Goal: Browse casually: Explore the website without a specific task or goal

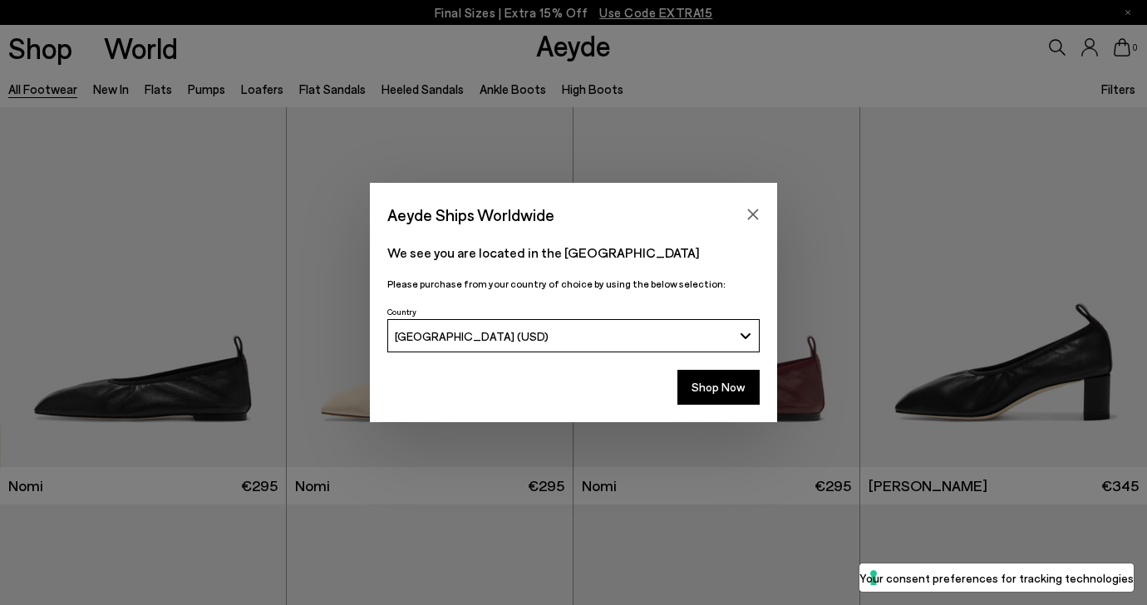
click at [749, 201] on div "Aeyde Ships Worldwide" at bounding box center [573, 206] width 407 height 47
click at [753, 218] on icon "Close" at bounding box center [752, 214] width 13 height 13
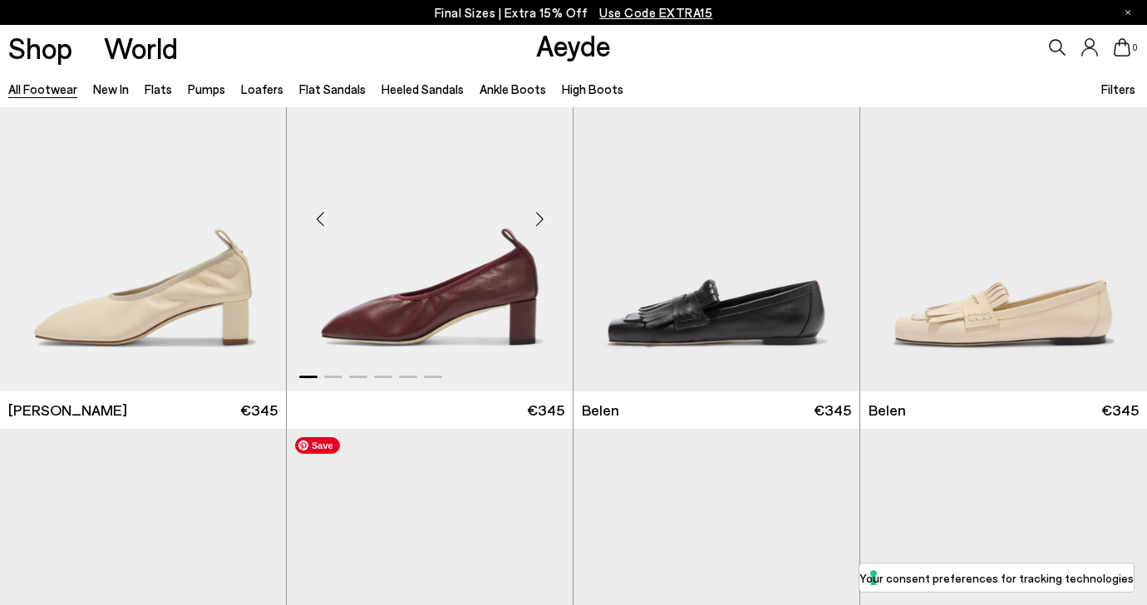
scroll to position [507, 0]
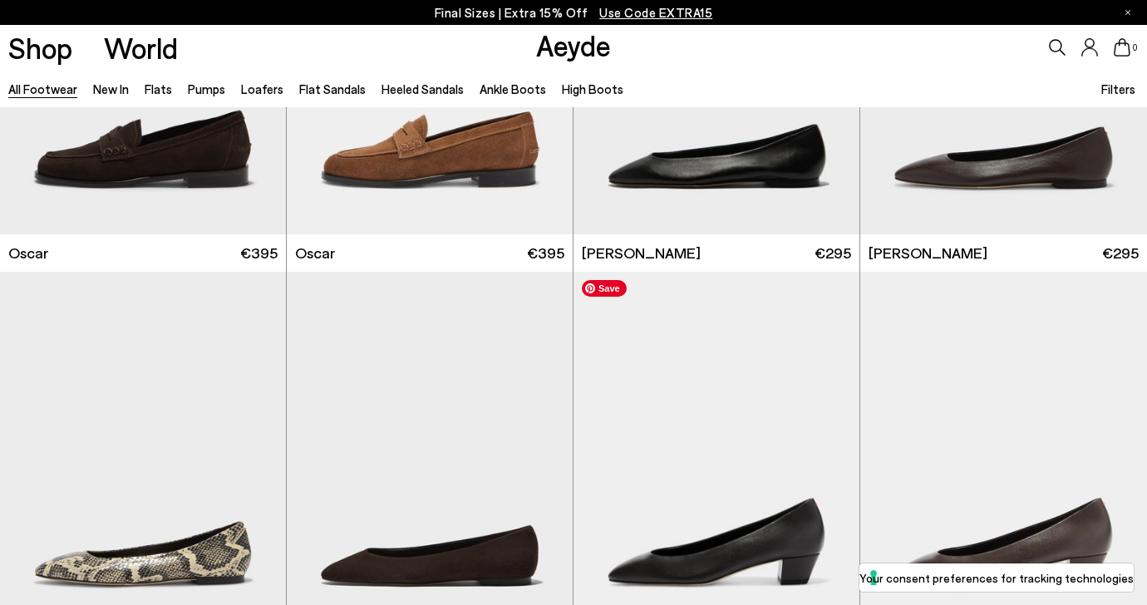
scroll to position [3129, 0]
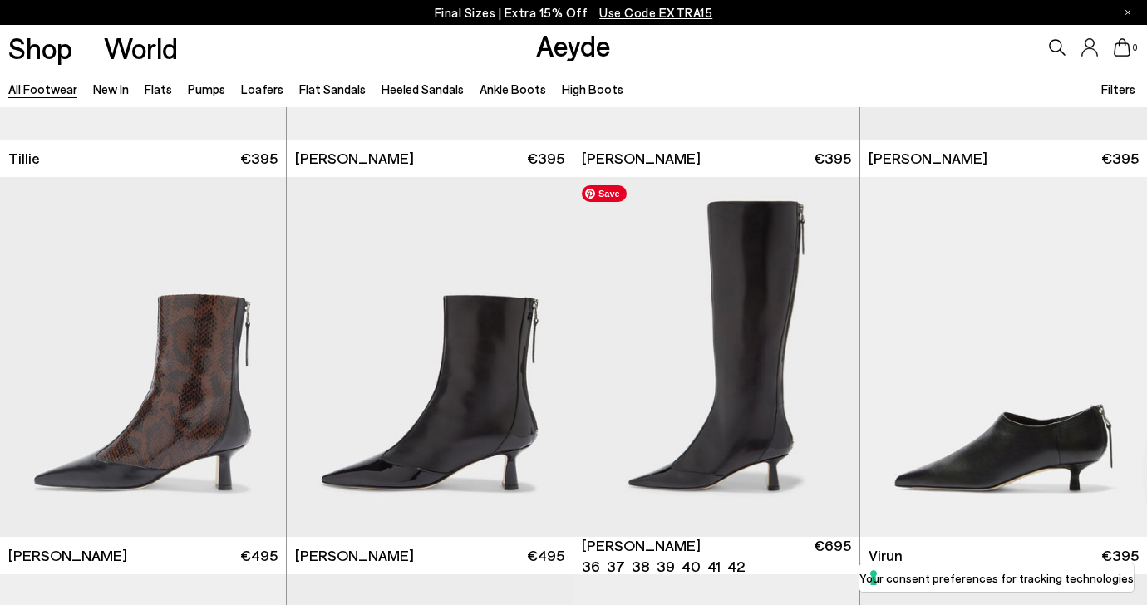
scroll to position [4753, 0]
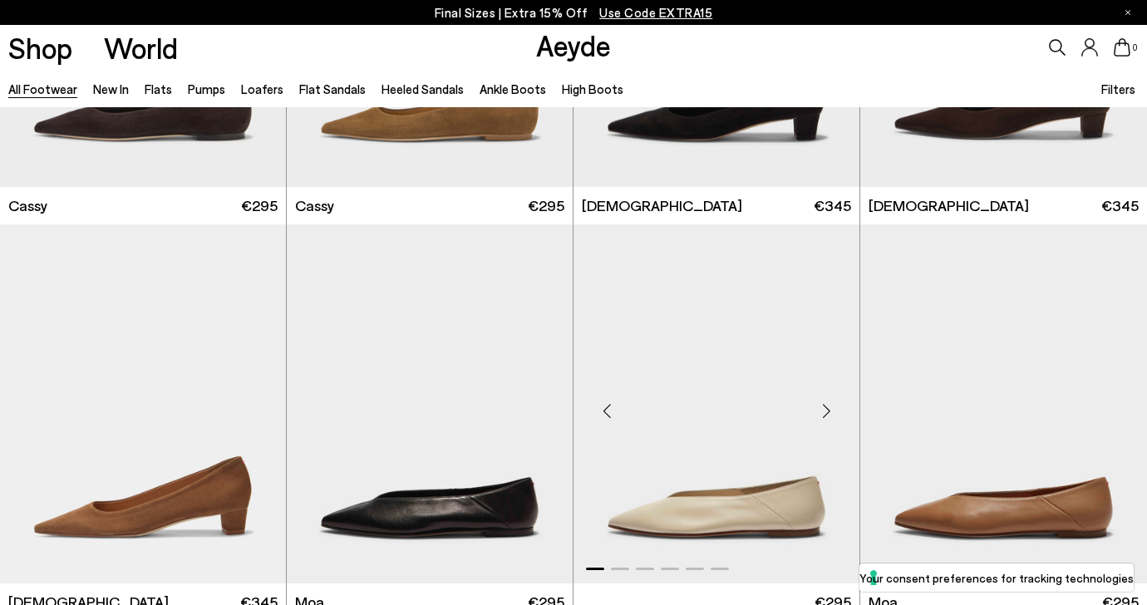
scroll to position [6353, 0]
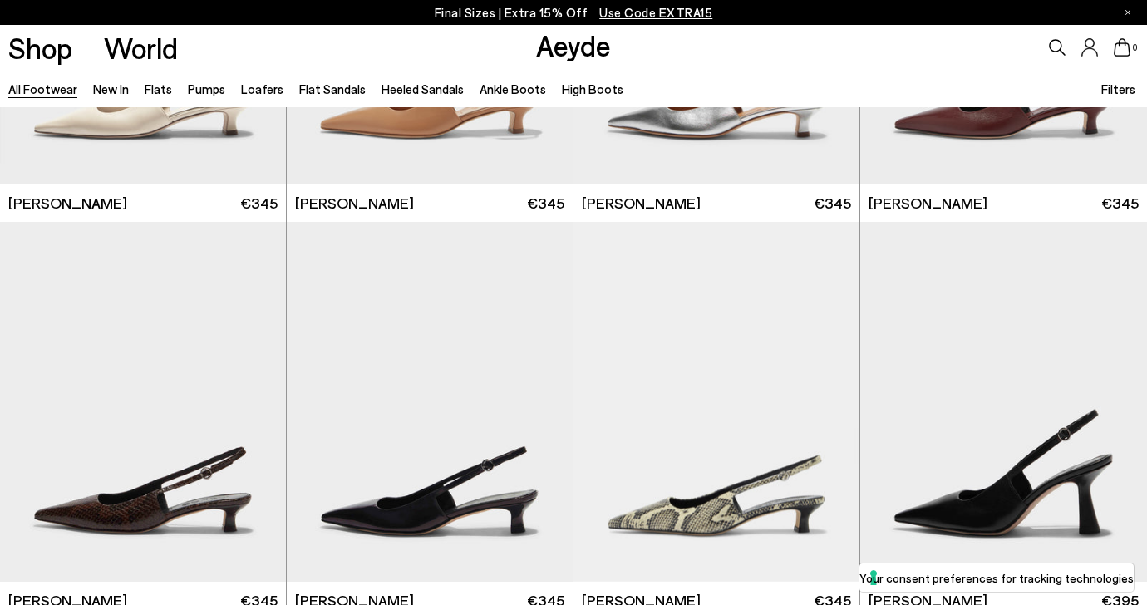
scroll to position [10901, 0]
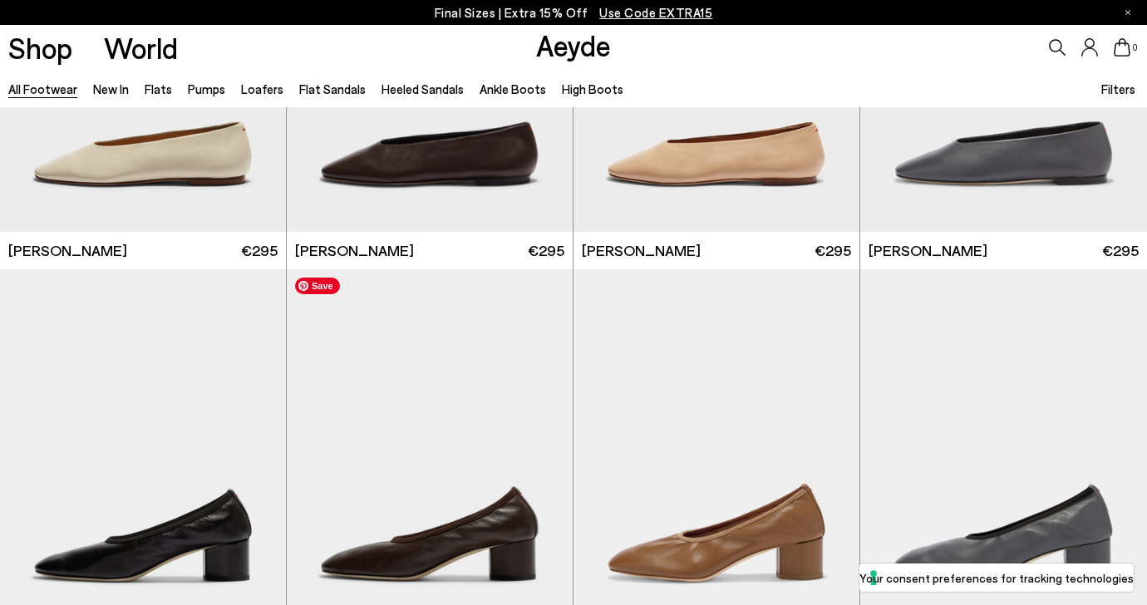
scroll to position [15133, 0]
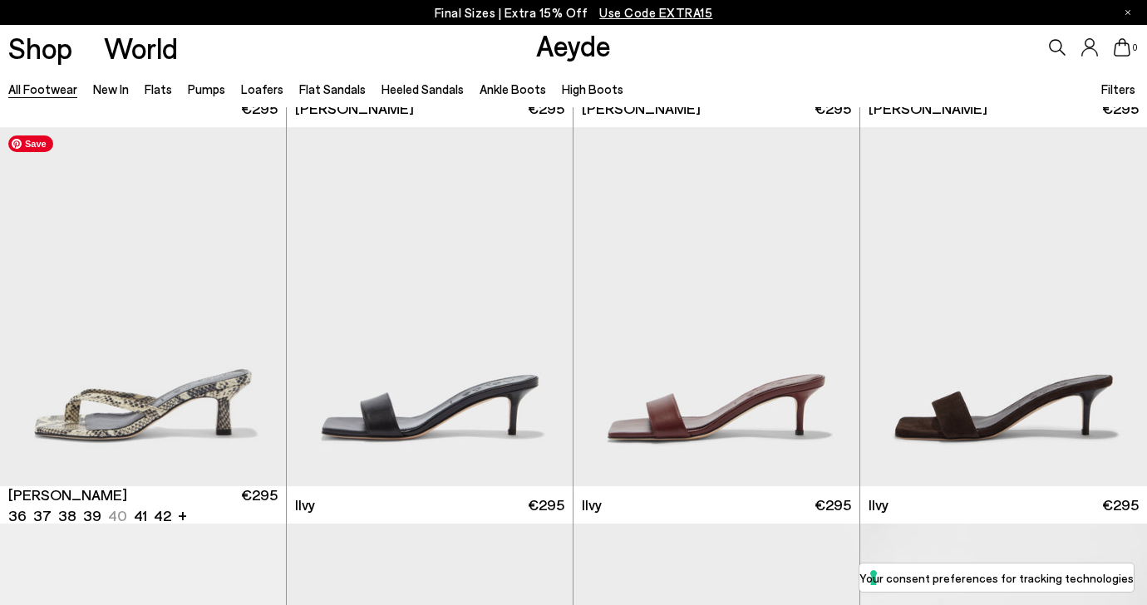
scroll to position [17113, 0]
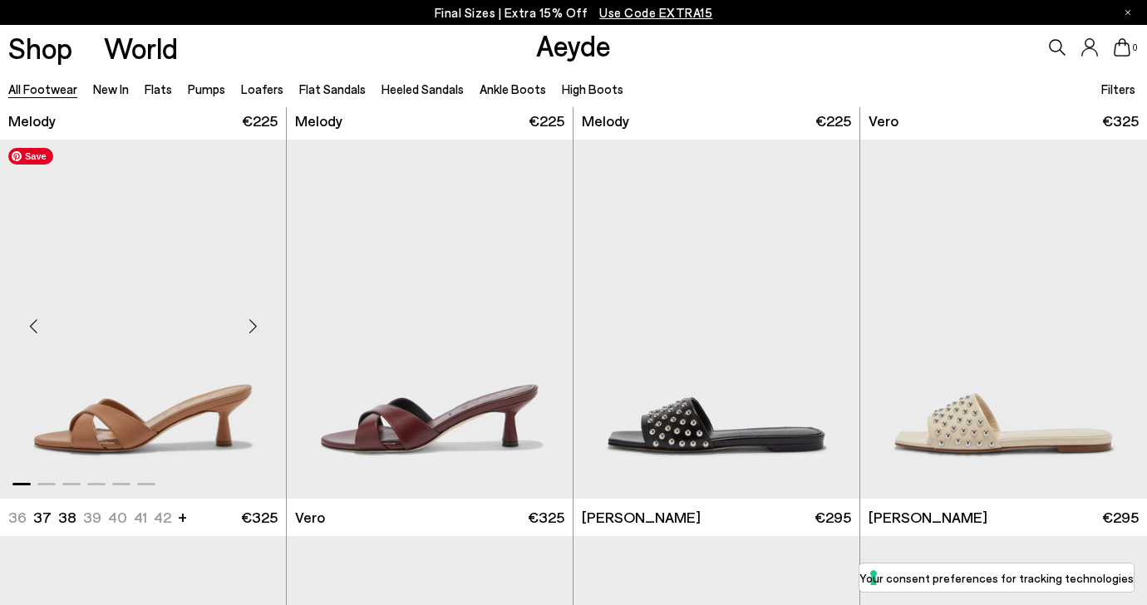
scroll to position [19240, 0]
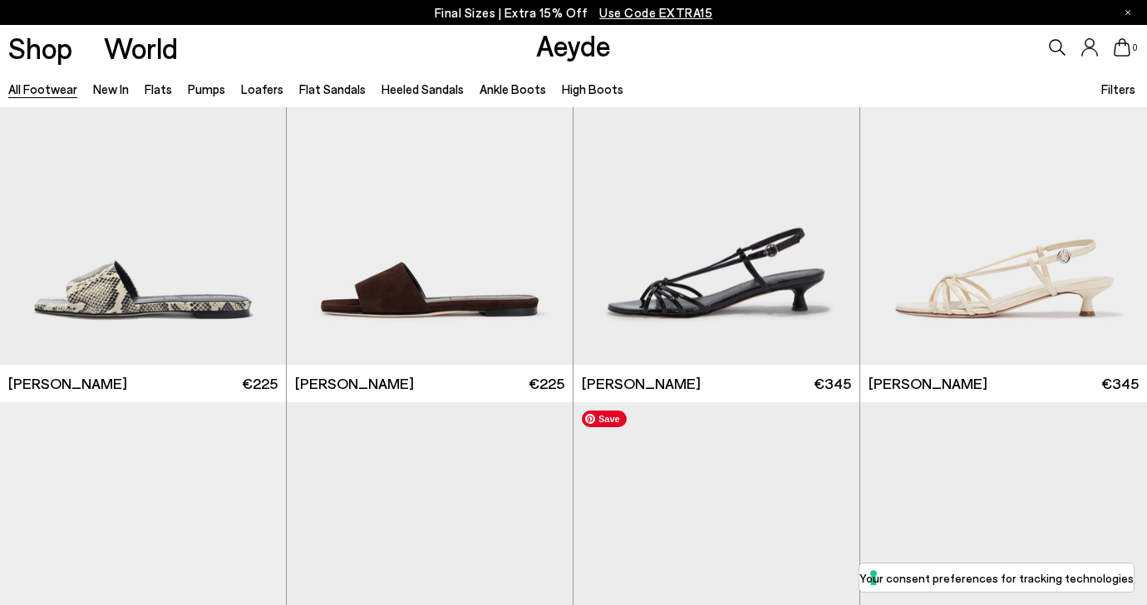
scroll to position [21523, 0]
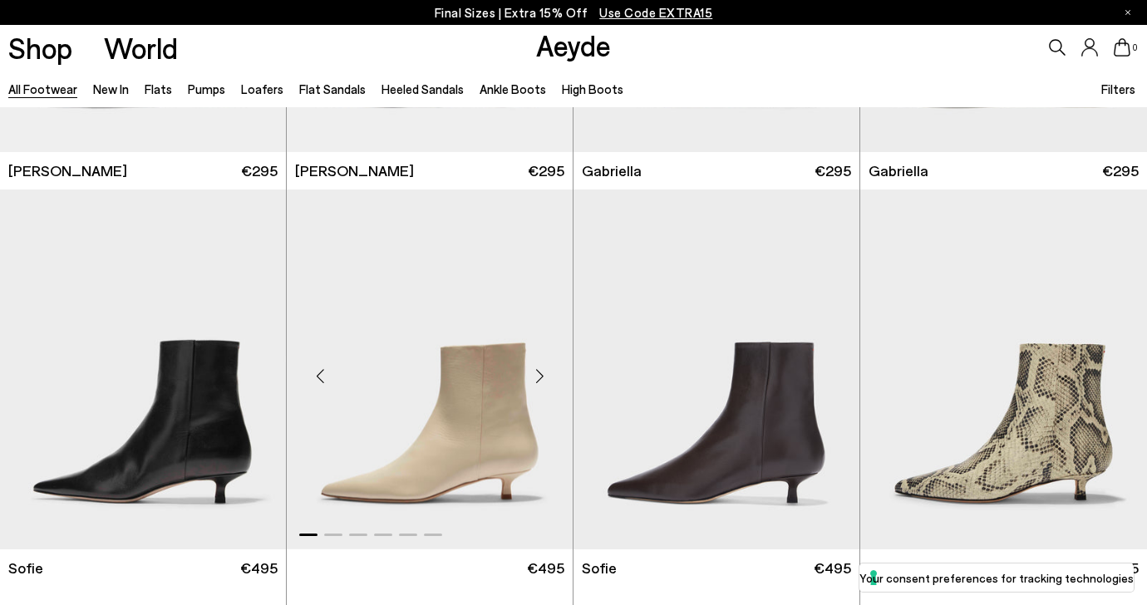
scroll to position [24546, 0]
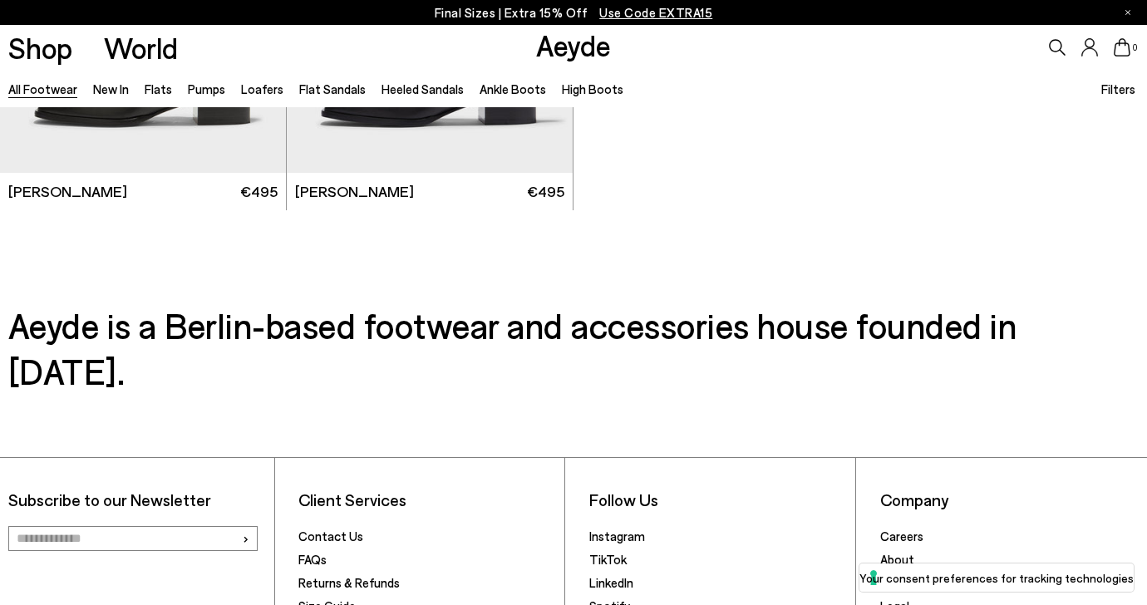
scroll to position [27780, 0]
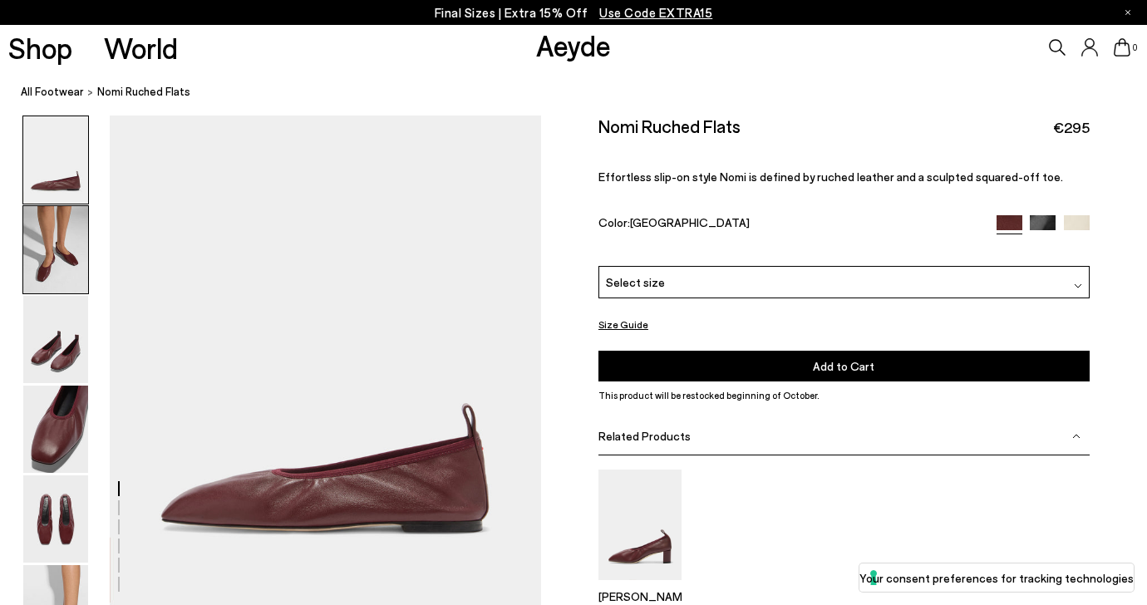
click at [52, 275] on img at bounding box center [55, 249] width 65 height 87
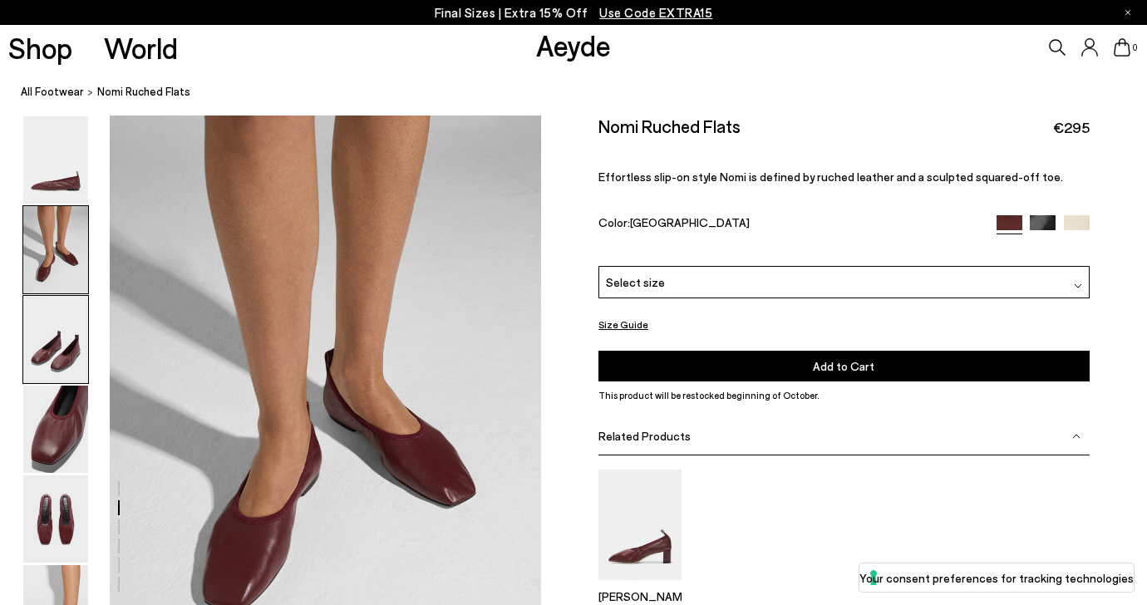
click at [51, 316] on img at bounding box center [55, 339] width 65 height 87
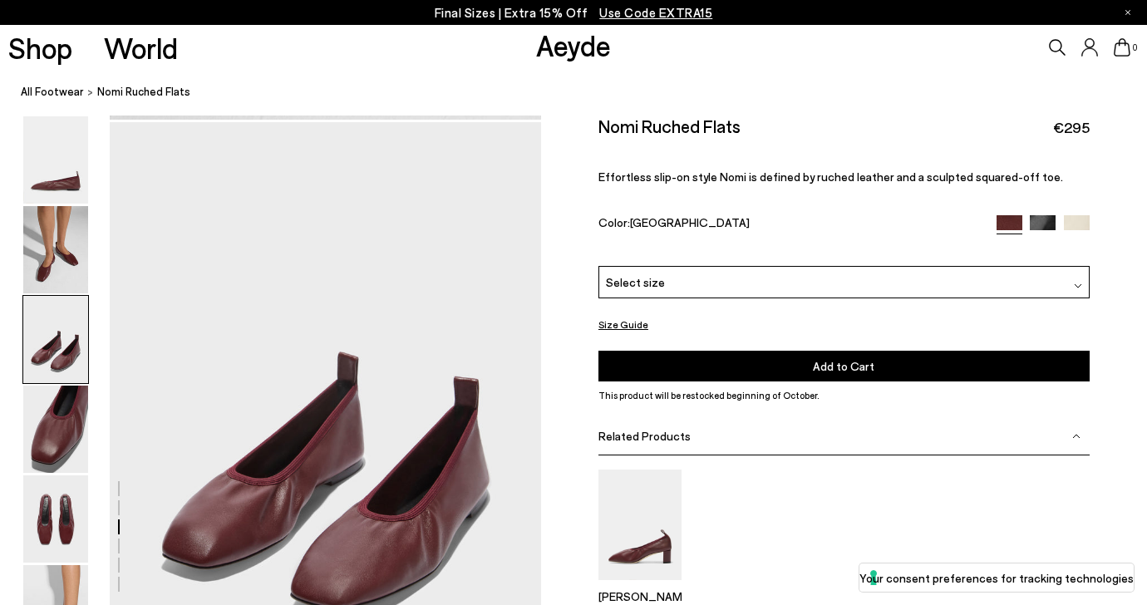
scroll to position [1071, 0]
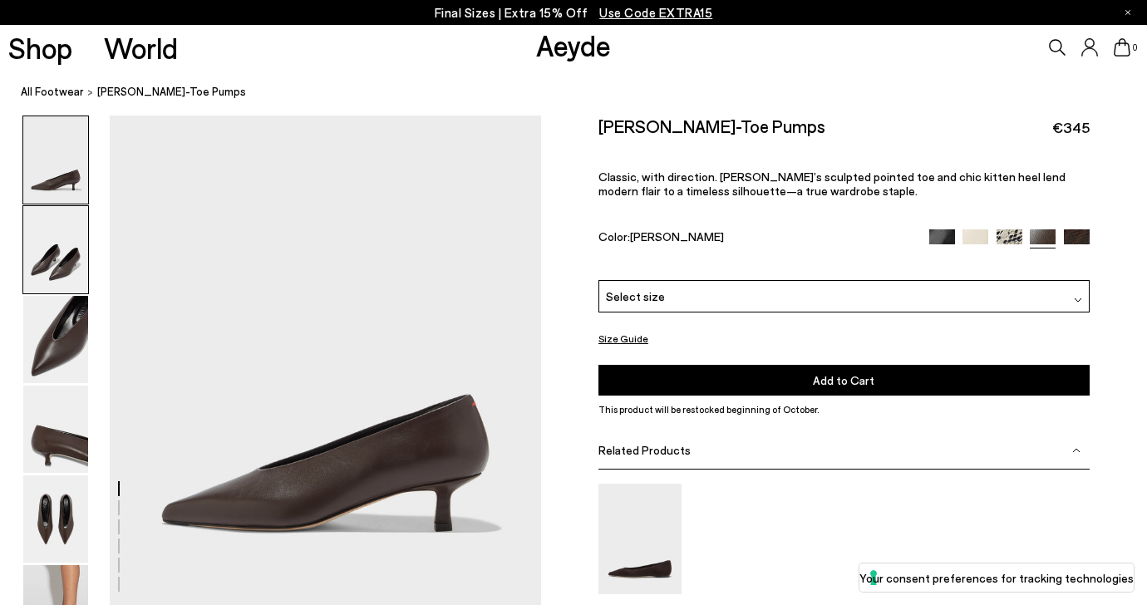
click at [66, 253] on img at bounding box center [55, 249] width 65 height 87
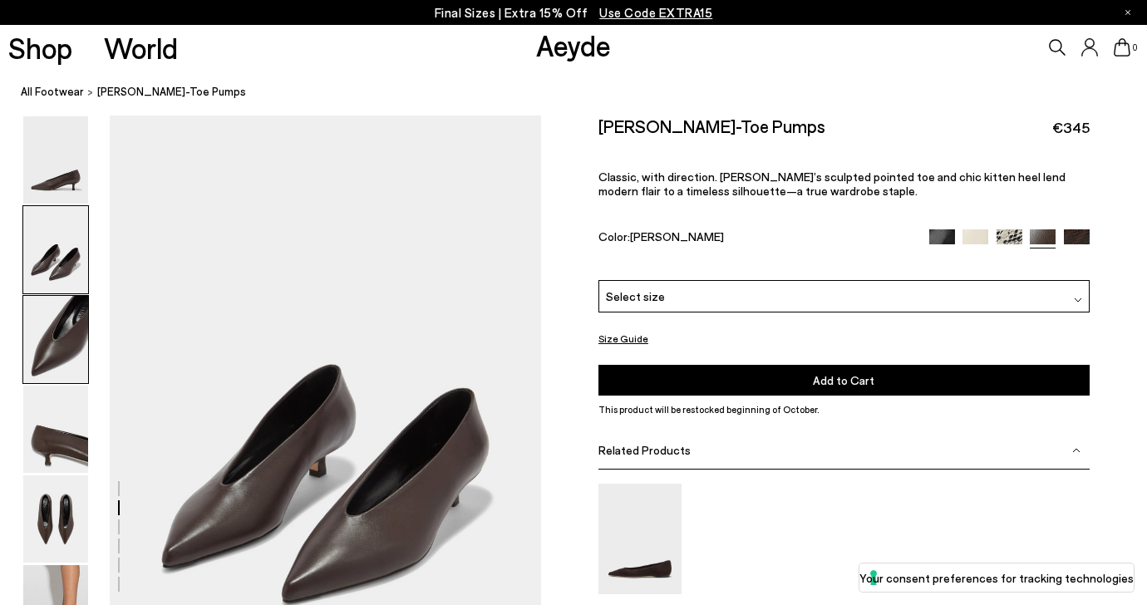
click at [58, 327] on img at bounding box center [55, 339] width 65 height 87
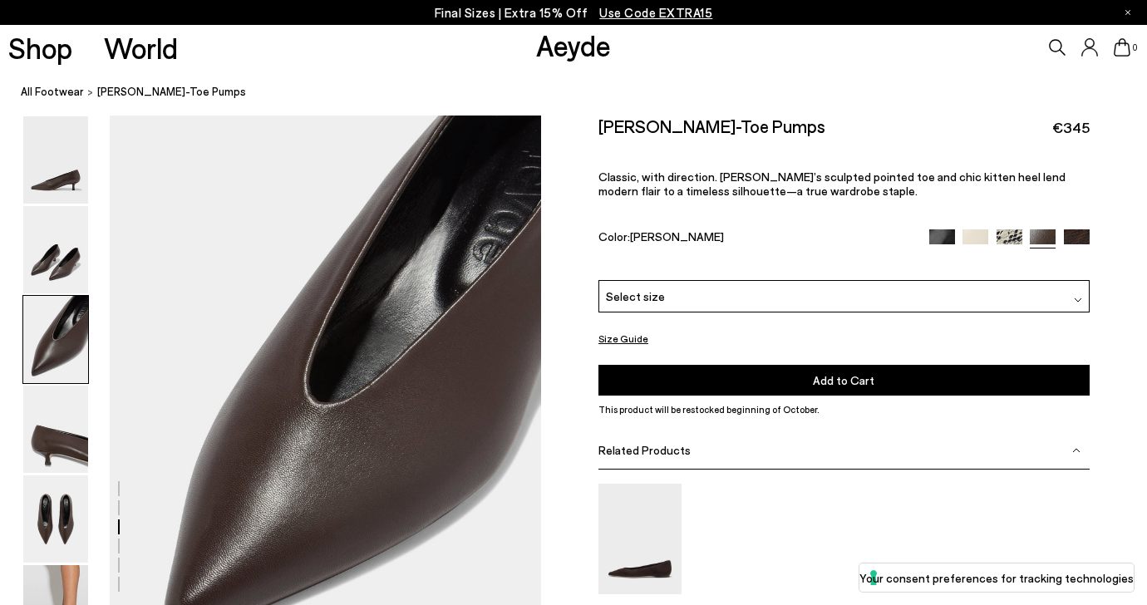
scroll to position [1071, 0]
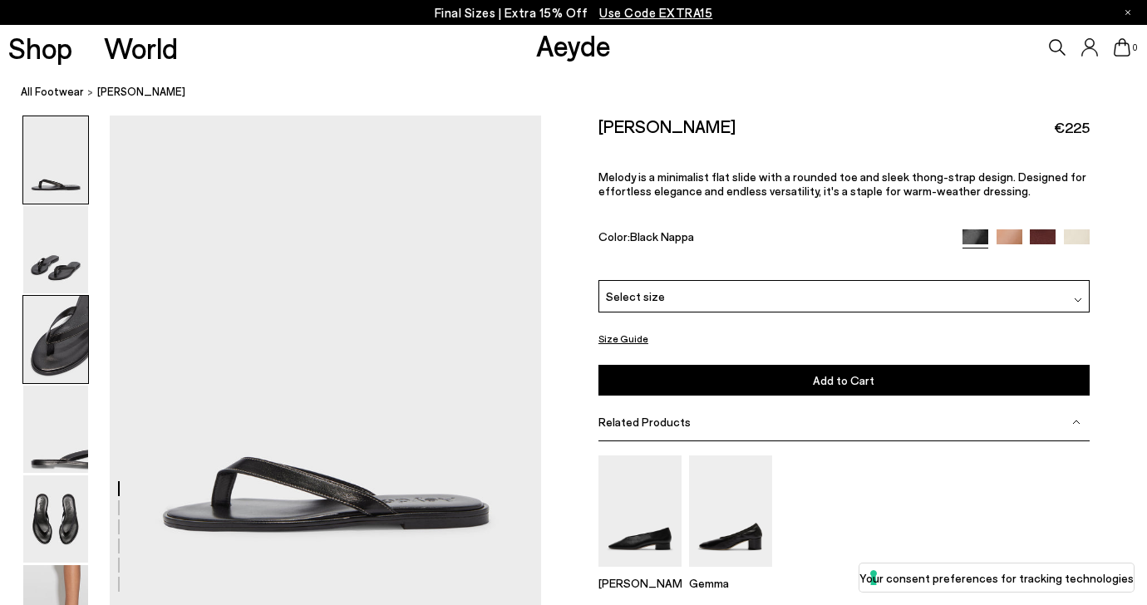
click at [56, 337] on img at bounding box center [55, 339] width 65 height 87
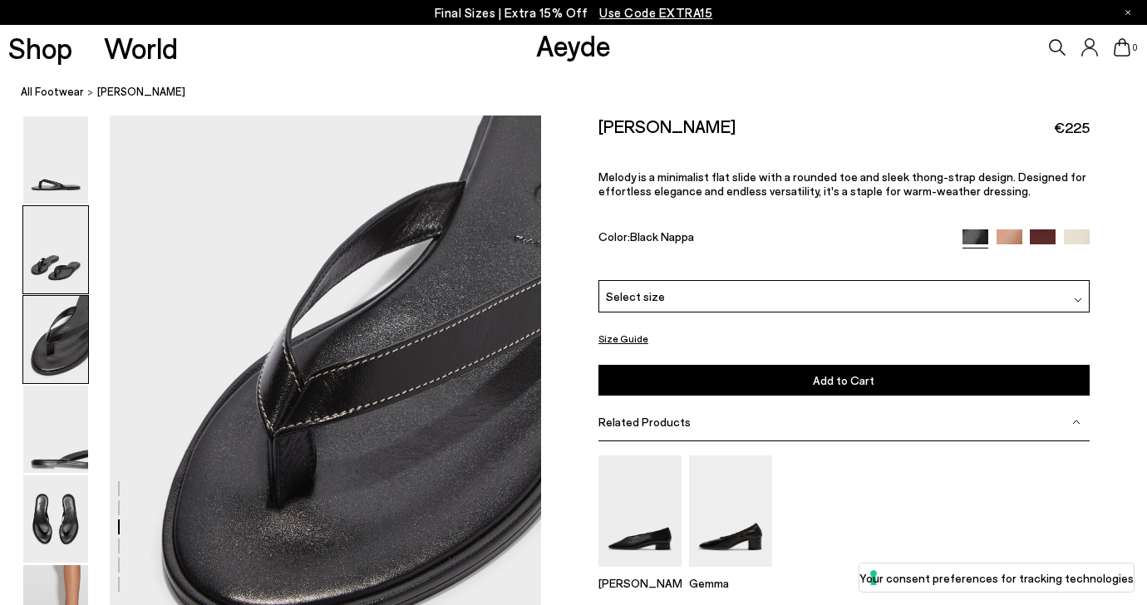
click at [57, 243] on img at bounding box center [55, 249] width 65 height 87
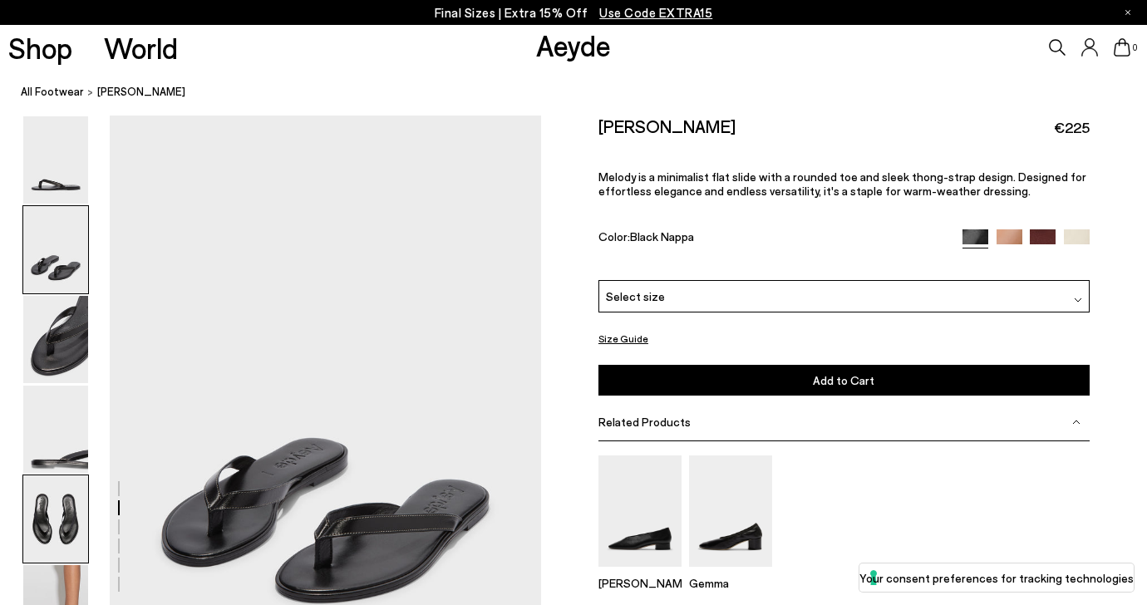
click at [61, 502] on img at bounding box center [55, 518] width 65 height 87
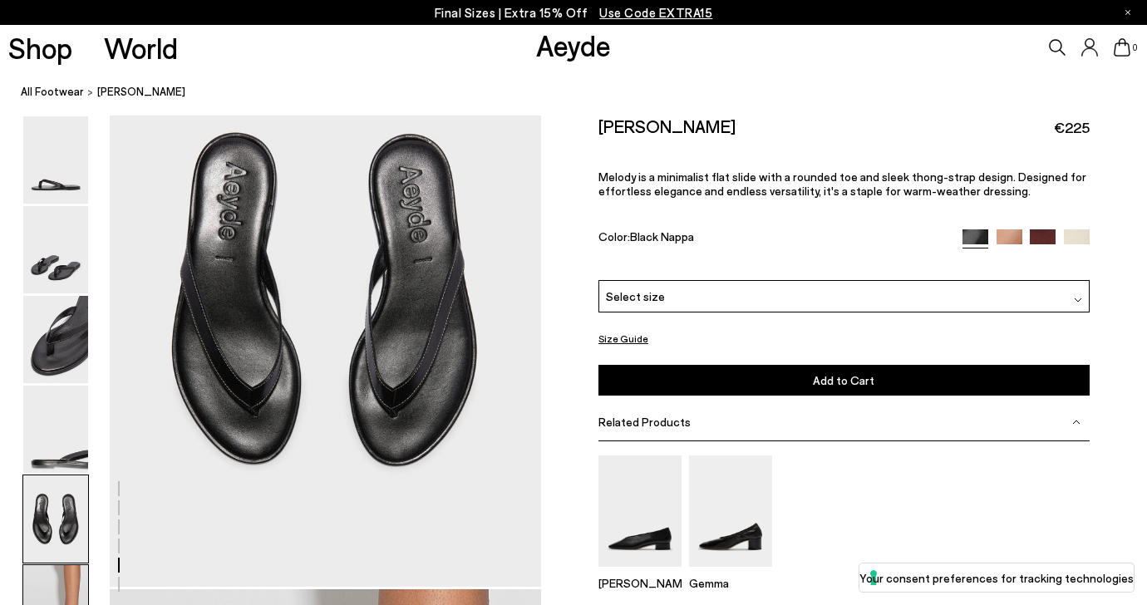
click at [66, 571] on img at bounding box center [55, 608] width 65 height 87
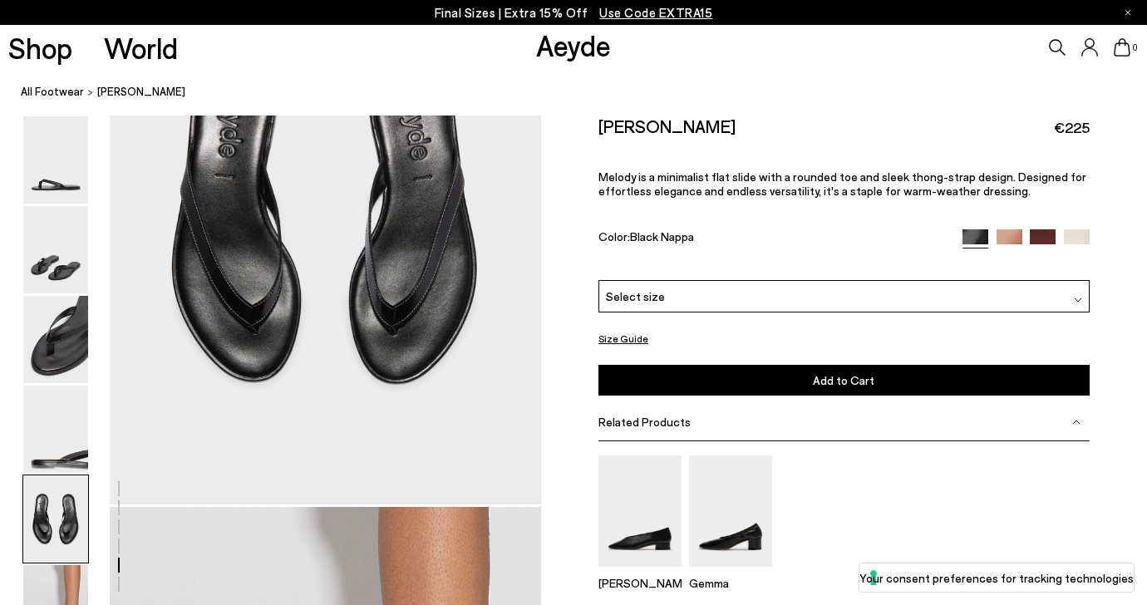
scroll to position [2304, 0]
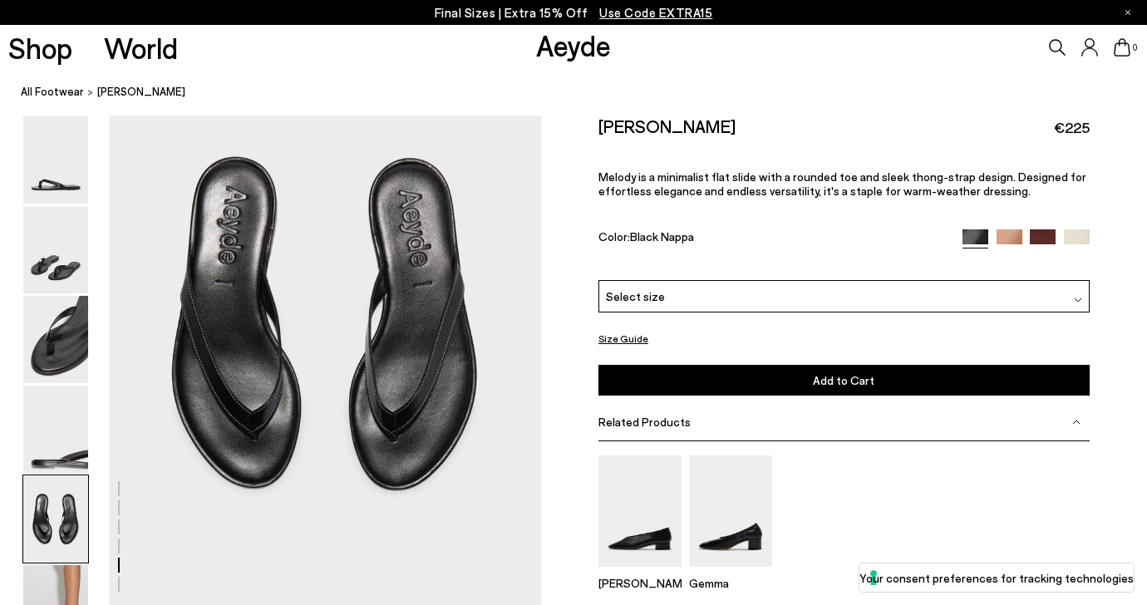
click at [1053, 229] on img at bounding box center [1042, 242] width 26 height 26
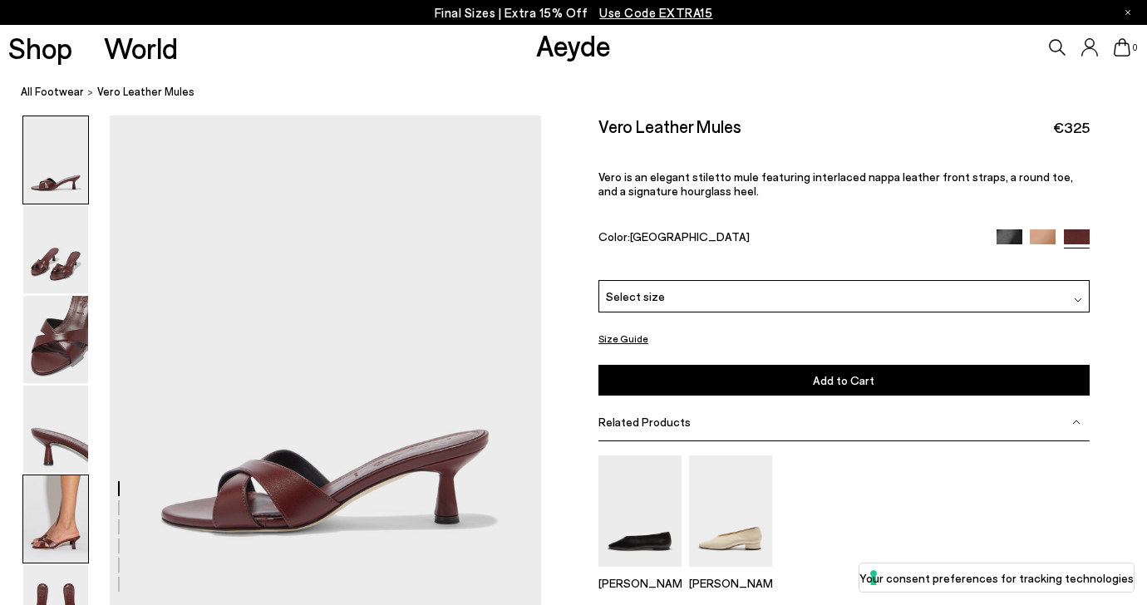
click at [48, 519] on img at bounding box center [55, 518] width 65 height 87
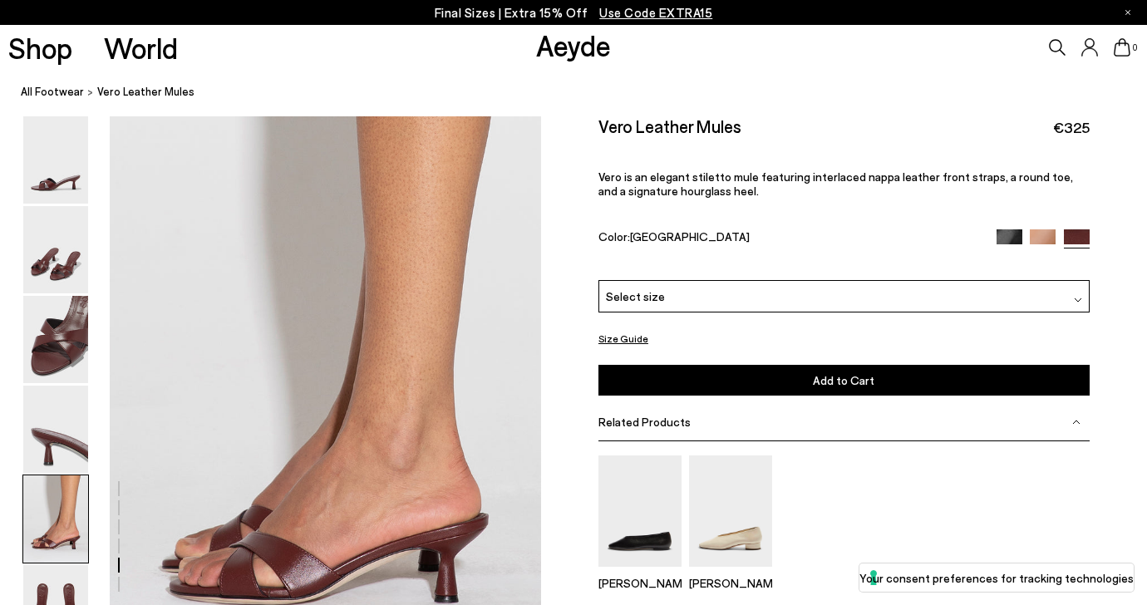
scroll to position [2226, 0]
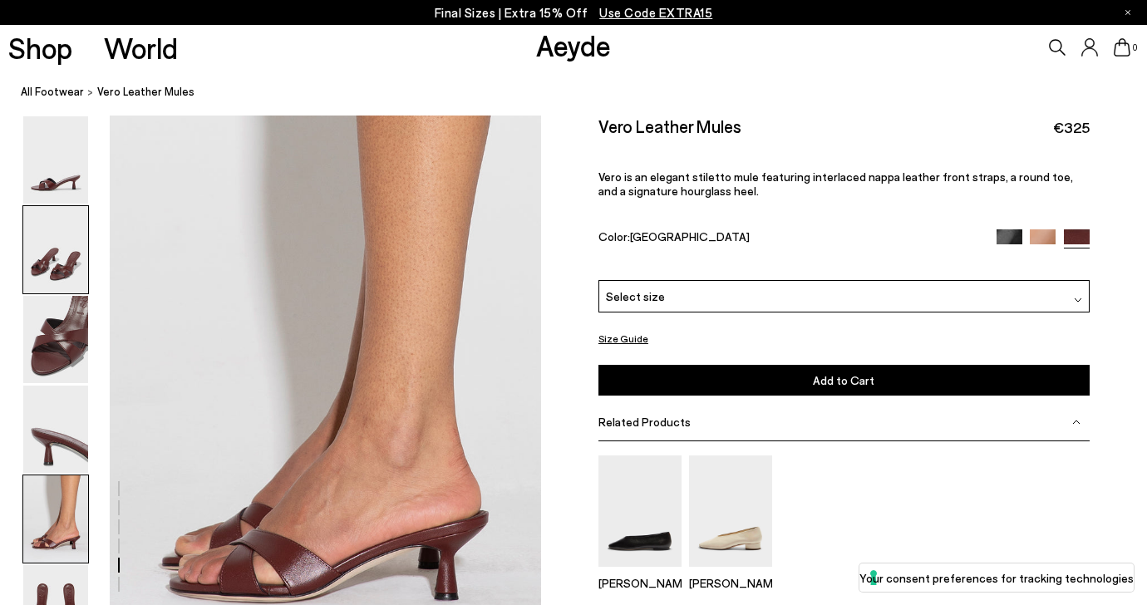
click at [71, 271] on img at bounding box center [55, 249] width 65 height 87
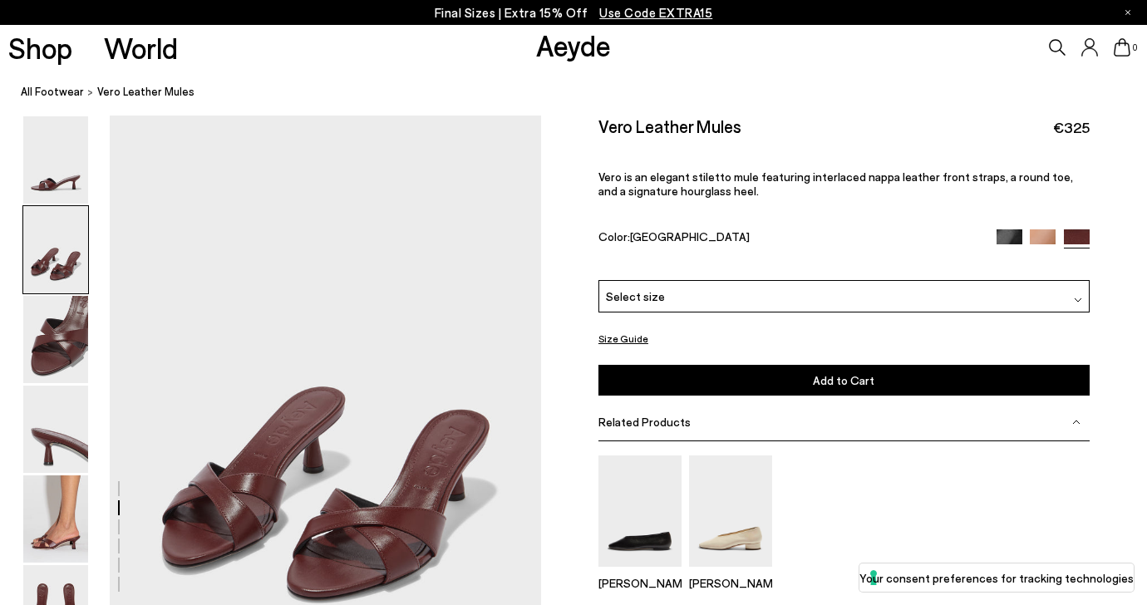
scroll to position [494, 0]
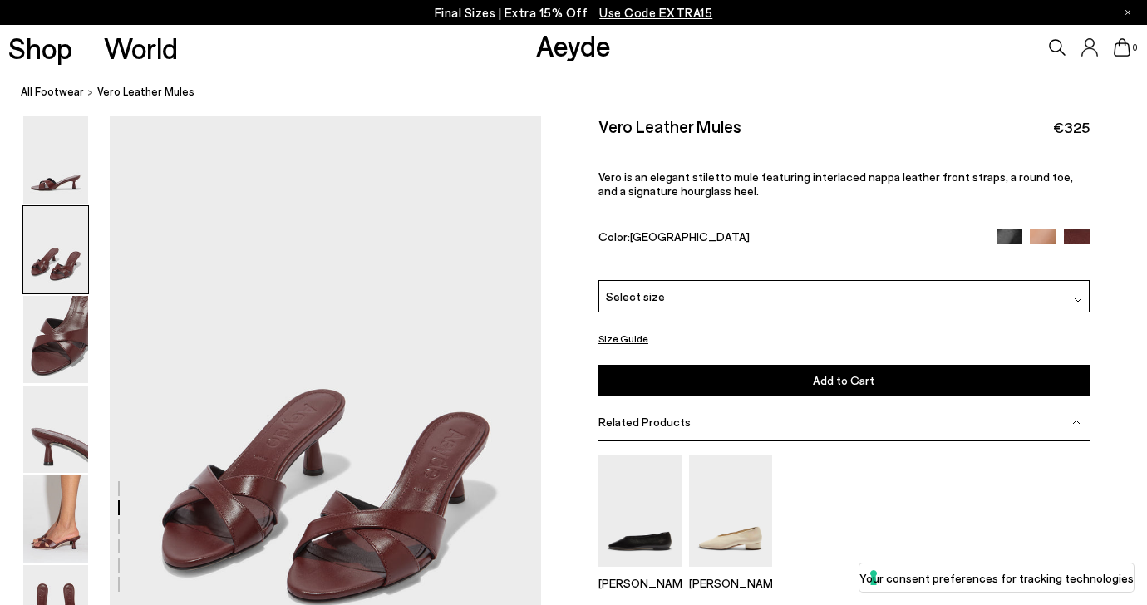
click at [1005, 229] on img at bounding box center [1009, 242] width 26 height 26
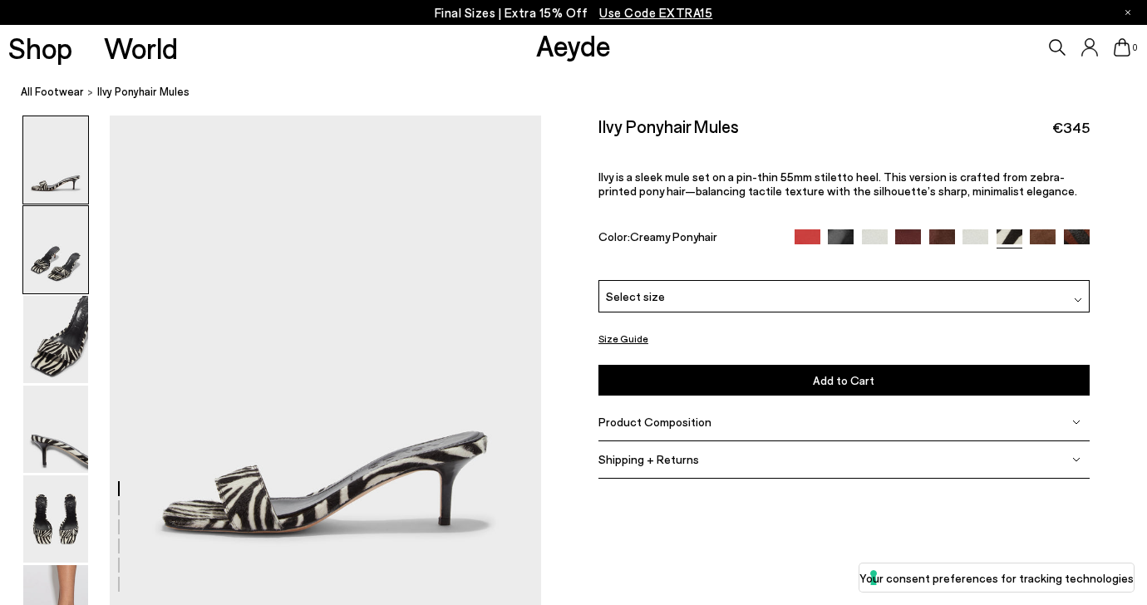
click at [63, 262] on img at bounding box center [55, 249] width 65 height 87
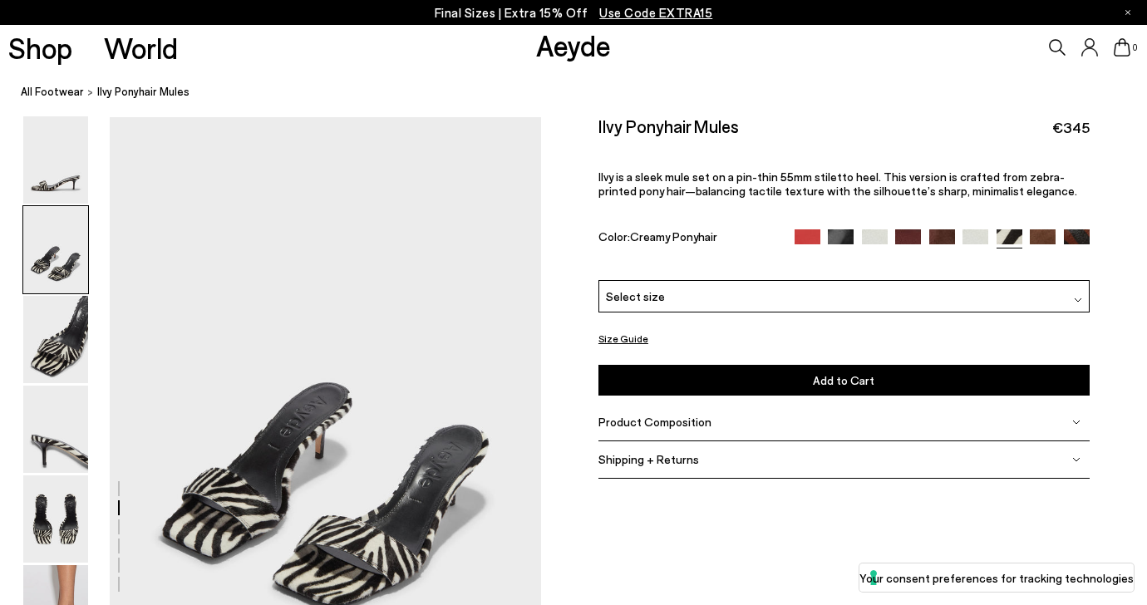
scroll to position [494, 0]
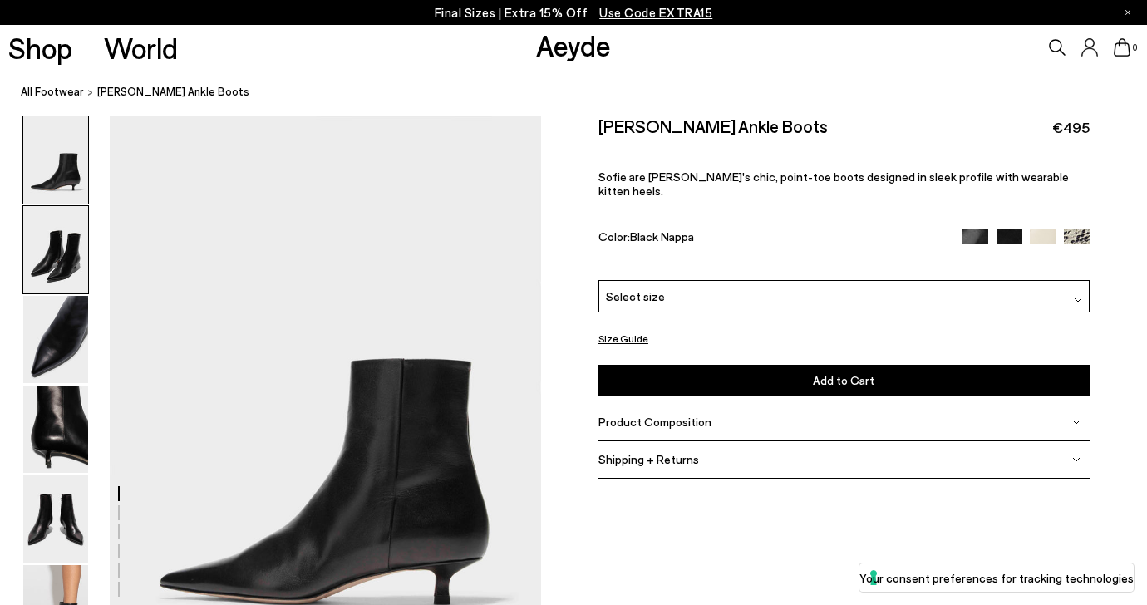
click at [40, 243] on img at bounding box center [55, 249] width 65 height 87
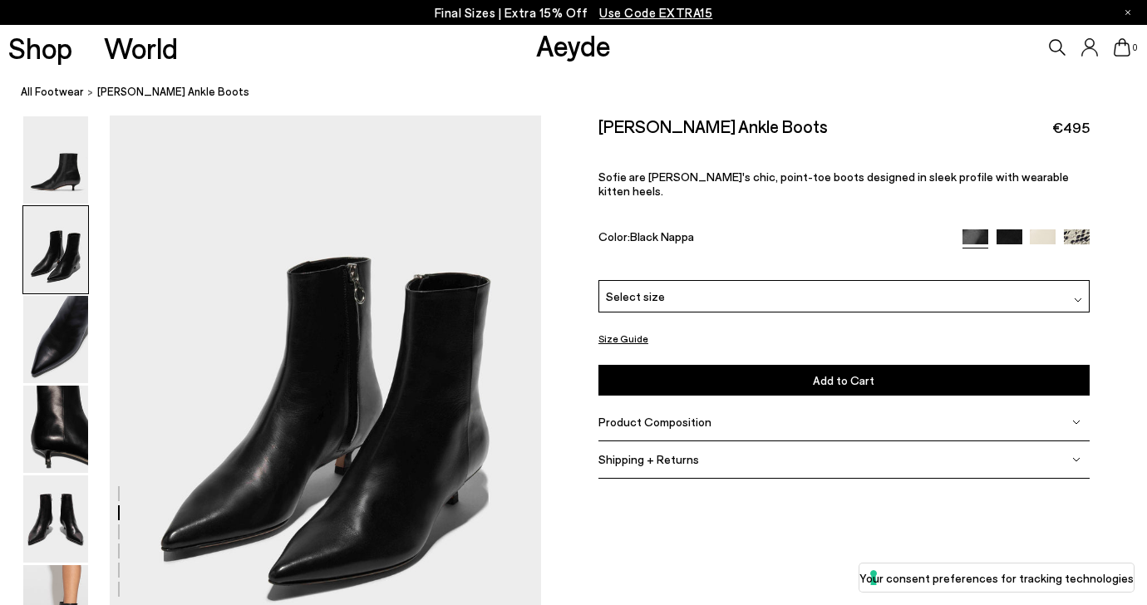
scroll to position [609, 0]
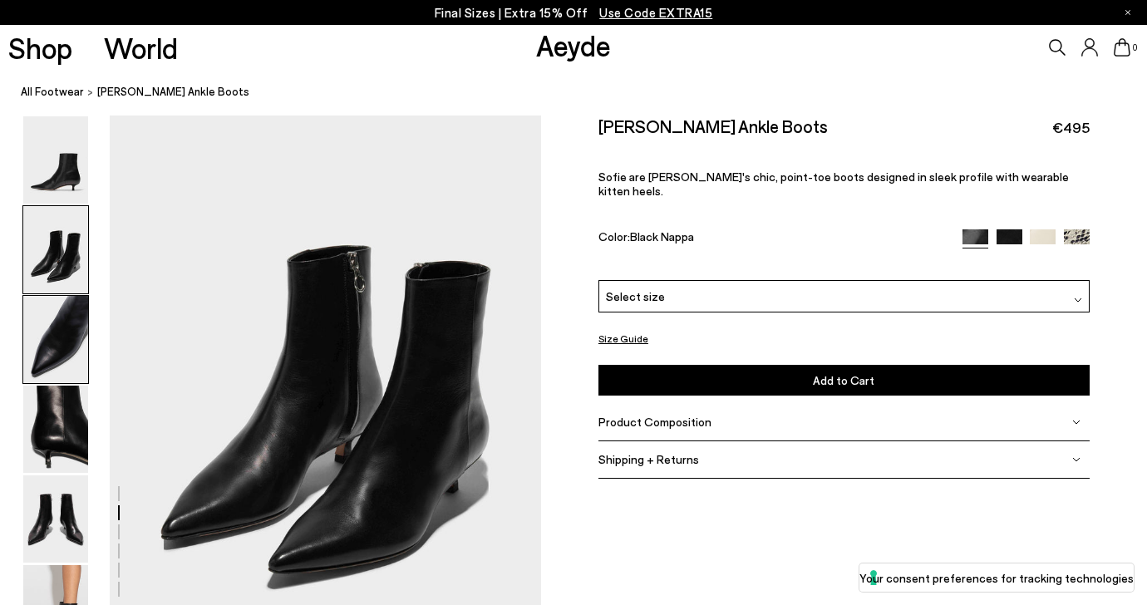
click at [61, 341] on img at bounding box center [55, 339] width 65 height 87
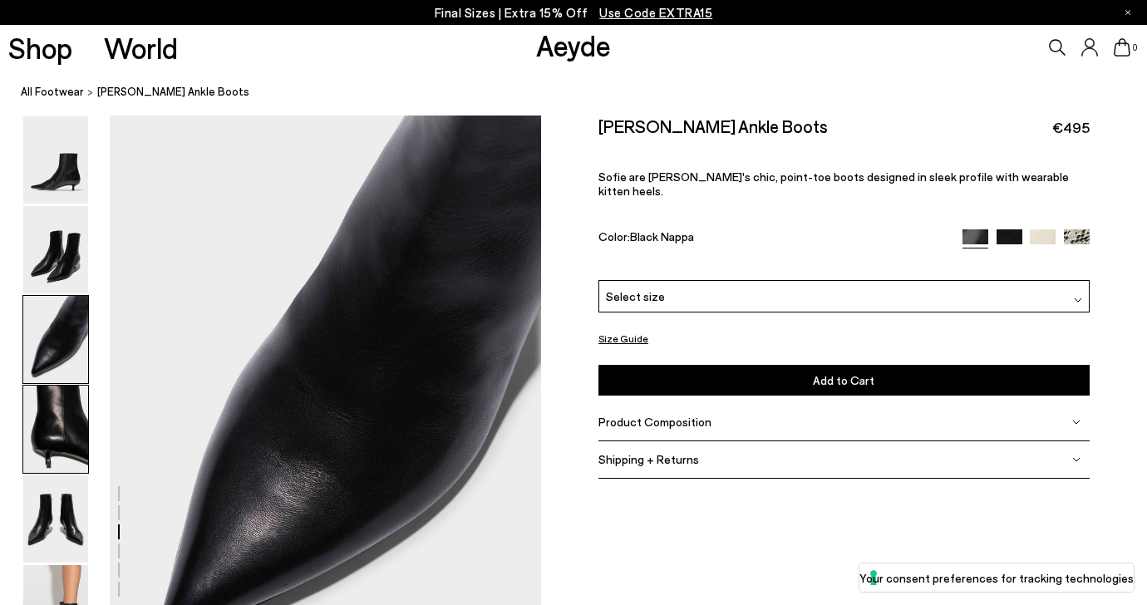
click at [66, 411] on img at bounding box center [55, 429] width 65 height 87
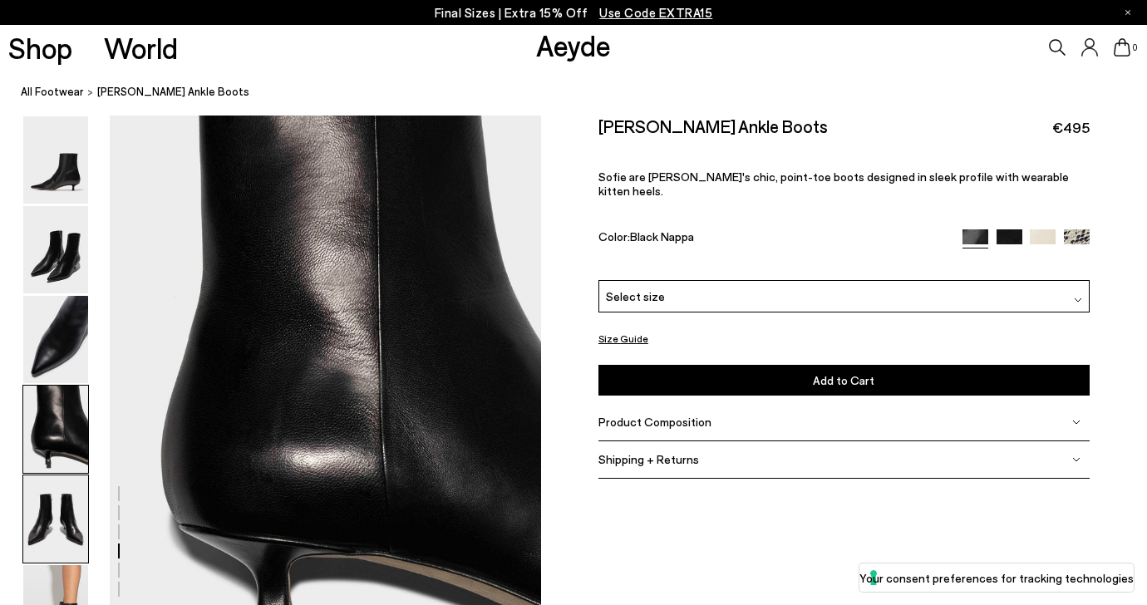
click at [65, 493] on img at bounding box center [55, 518] width 65 height 87
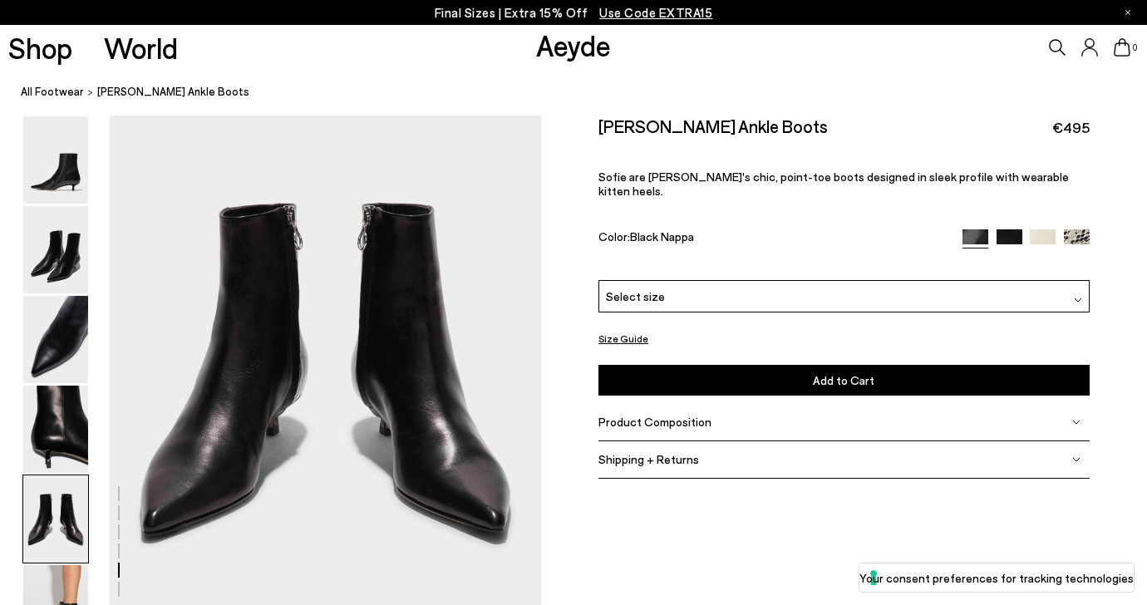
scroll to position [2347, 0]
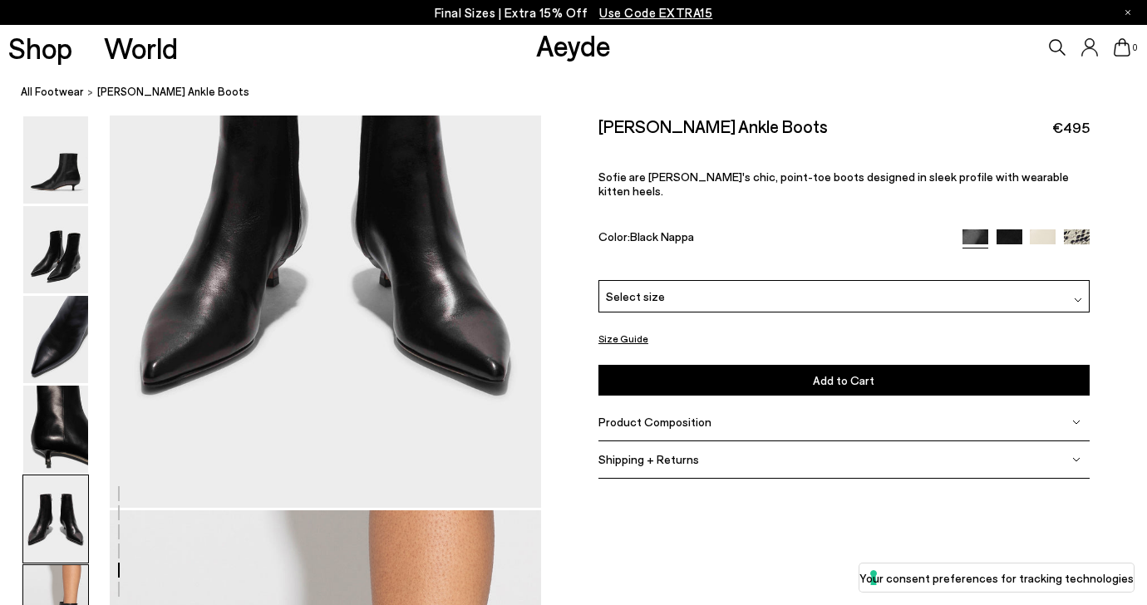
click at [43, 582] on img at bounding box center [55, 608] width 65 height 87
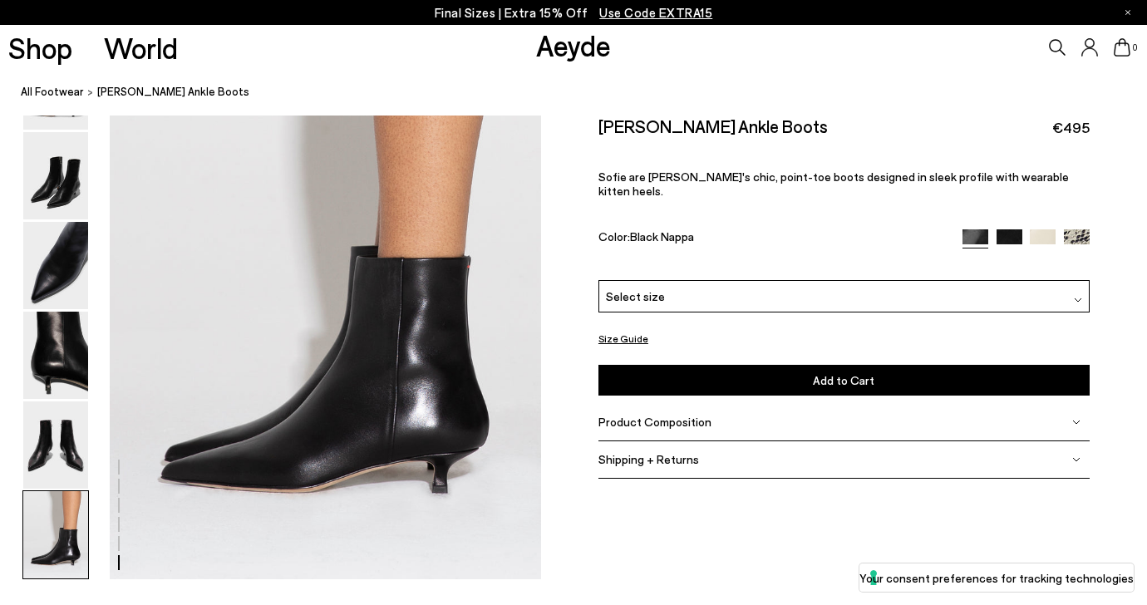
scroll to position [3002, 0]
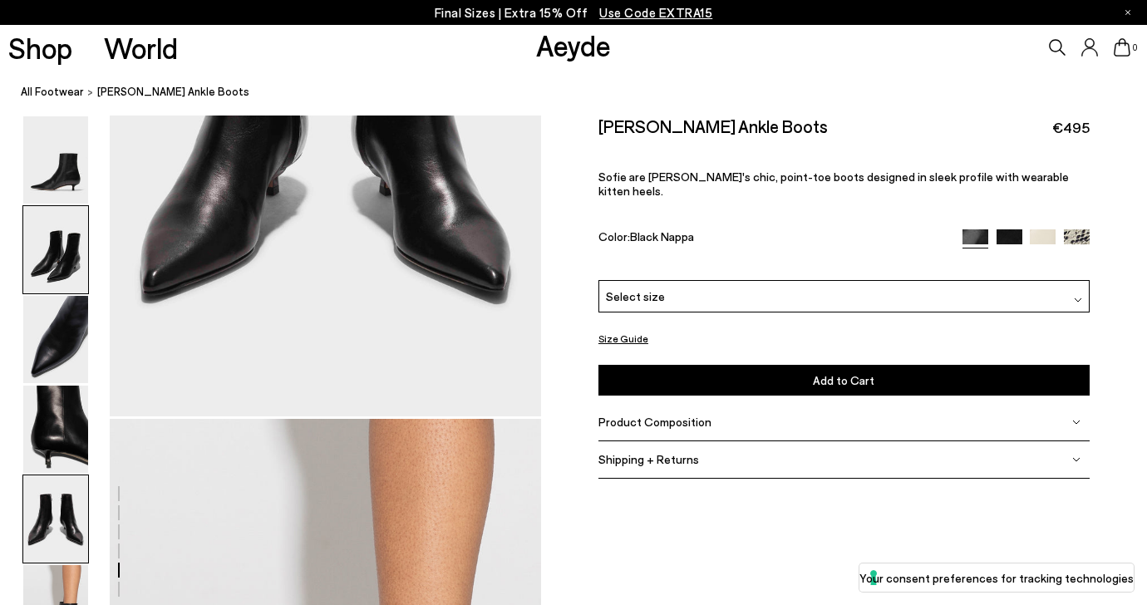
click at [65, 258] on img at bounding box center [55, 249] width 65 height 87
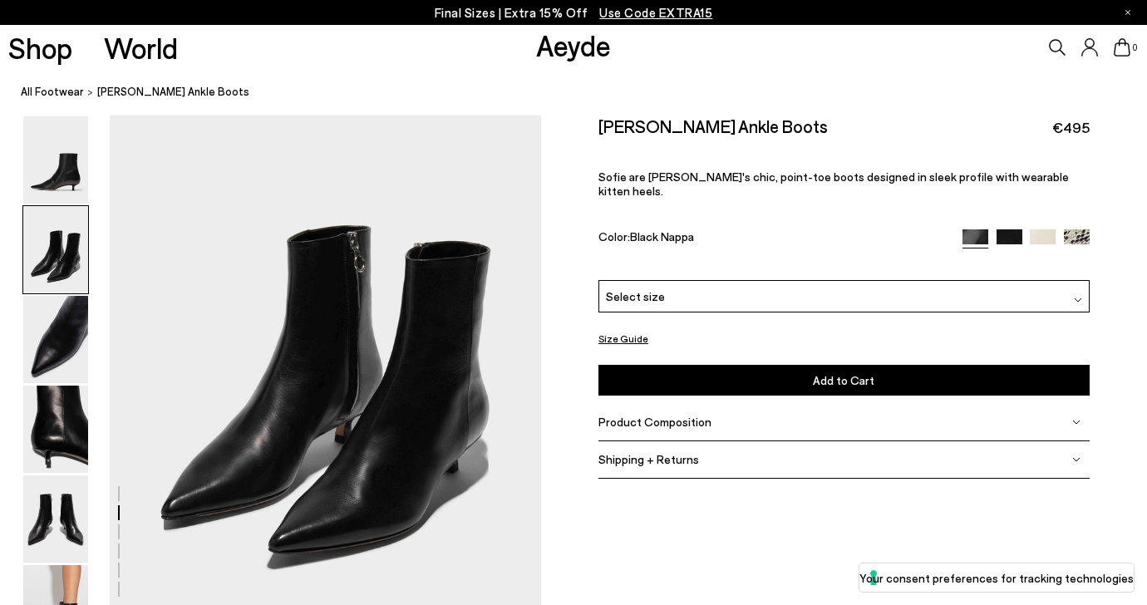
scroll to position [642, 0]
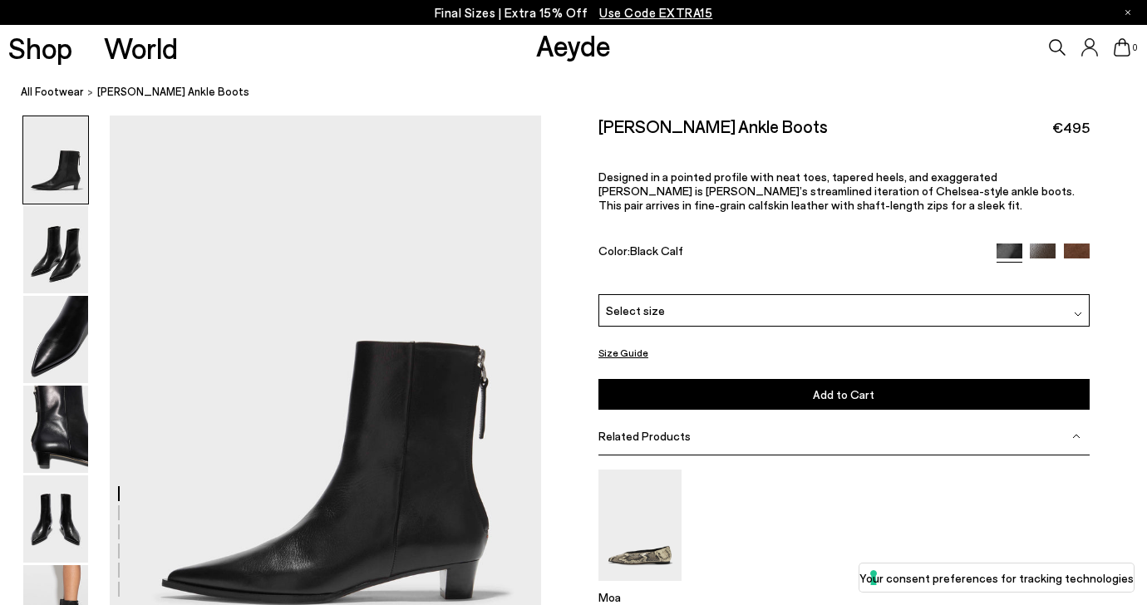
scroll to position [68, 0]
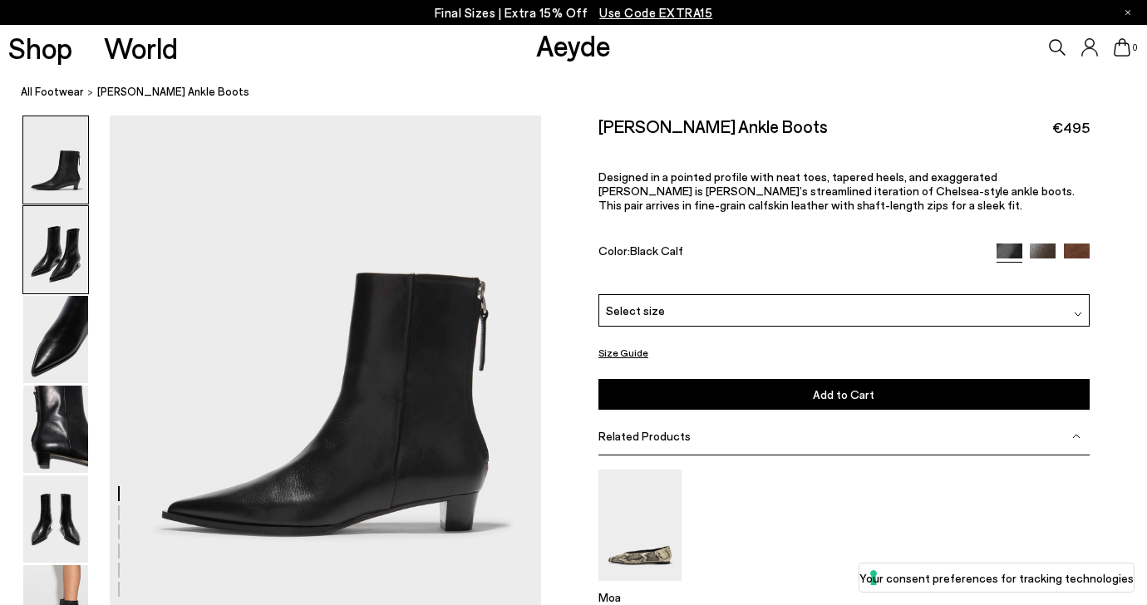
click at [74, 253] on img at bounding box center [55, 249] width 65 height 87
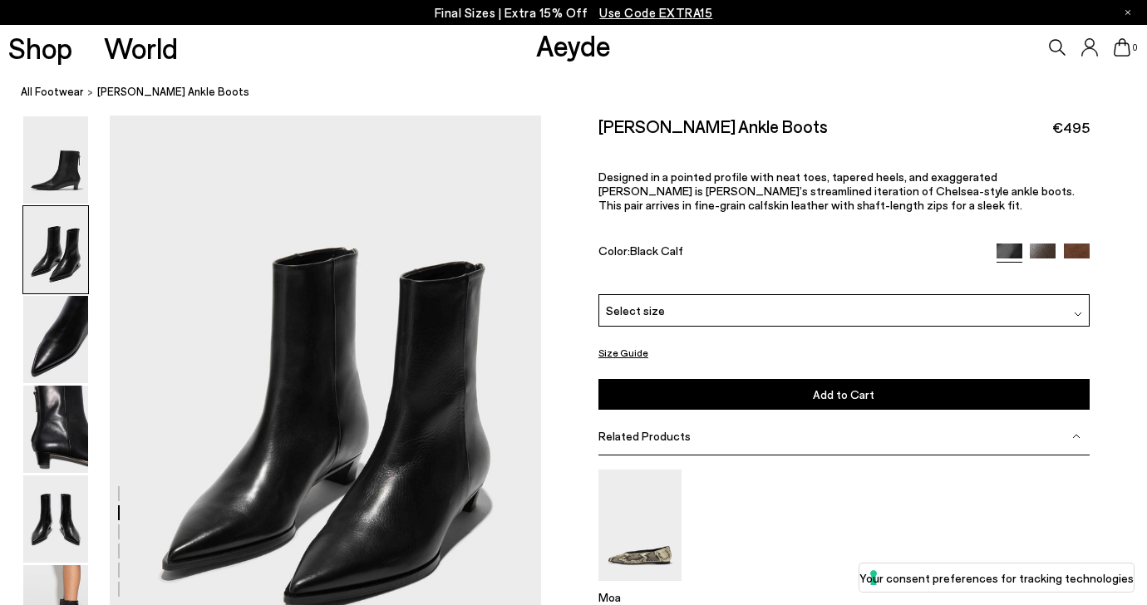
scroll to position [579, 0]
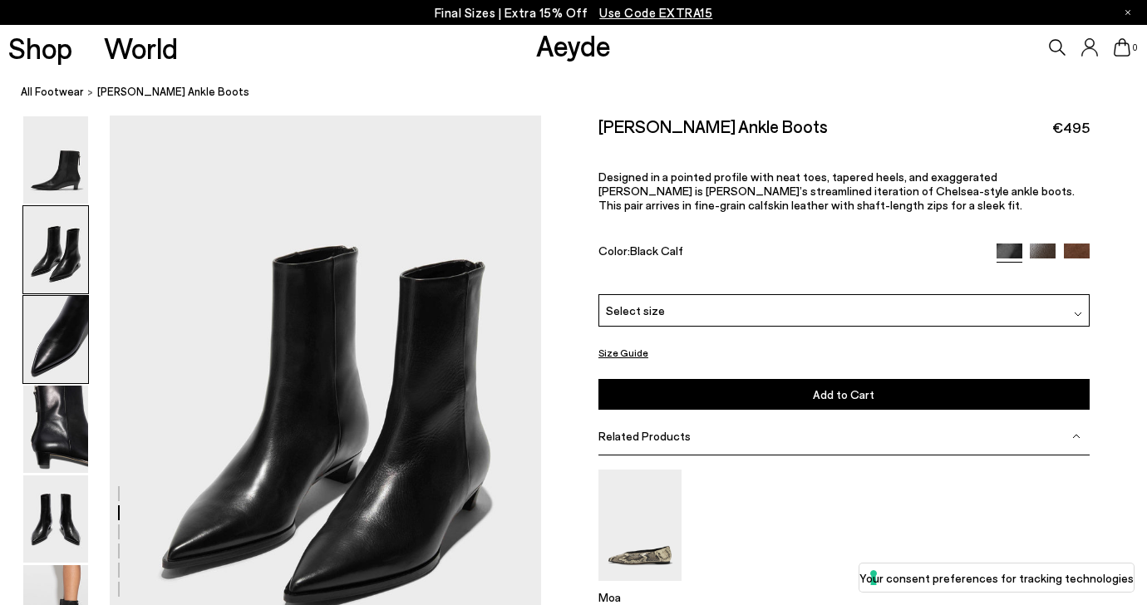
click at [81, 333] on img at bounding box center [55, 339] width 65 height 87
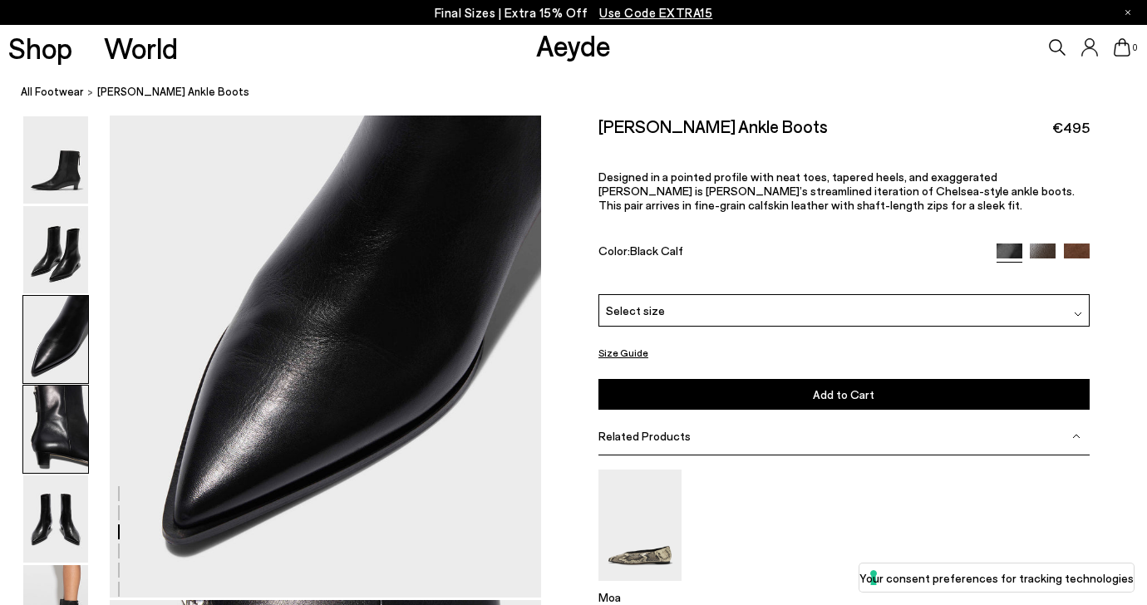
click at [67, 430] on img at bounding box center [55, 429] width 65 height 87
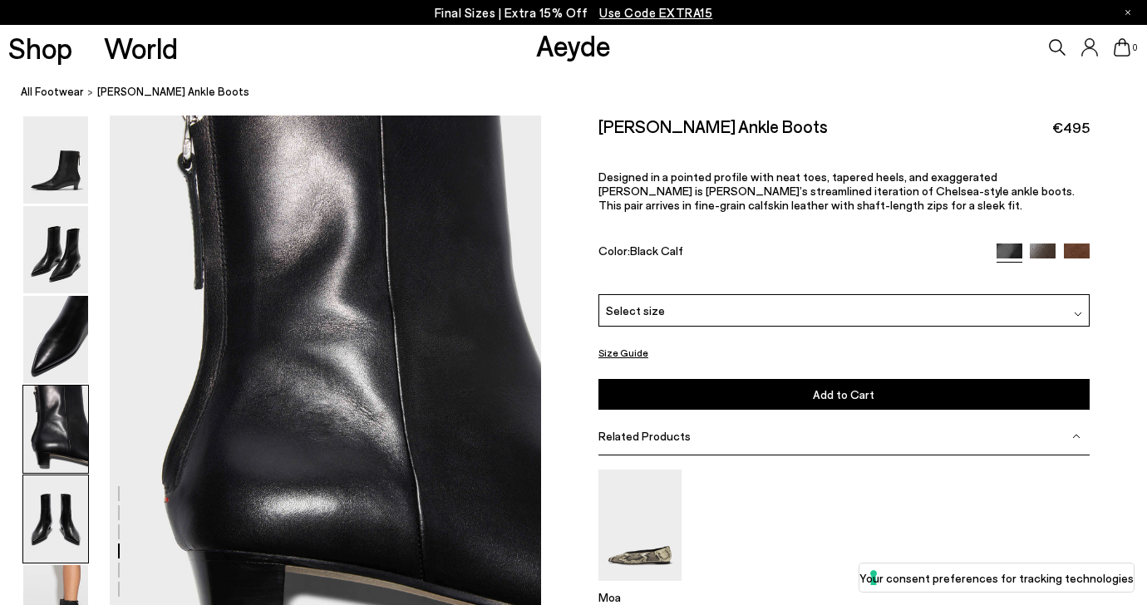
click at [58, 518] on img at bounding box center [55, 518] width 65 height 87
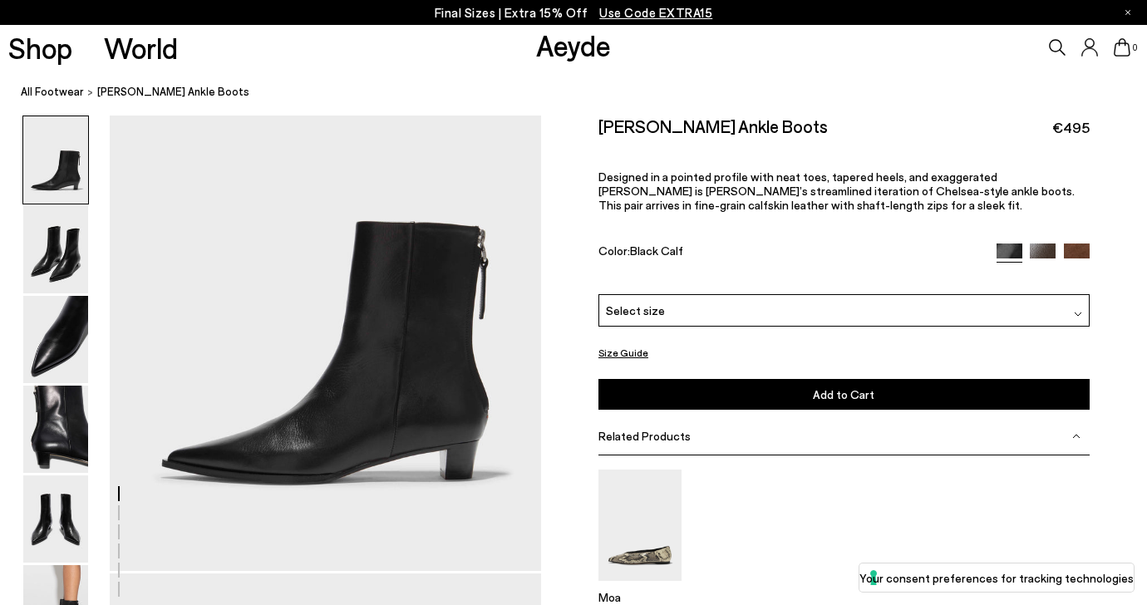
scroll to position [123, 0]
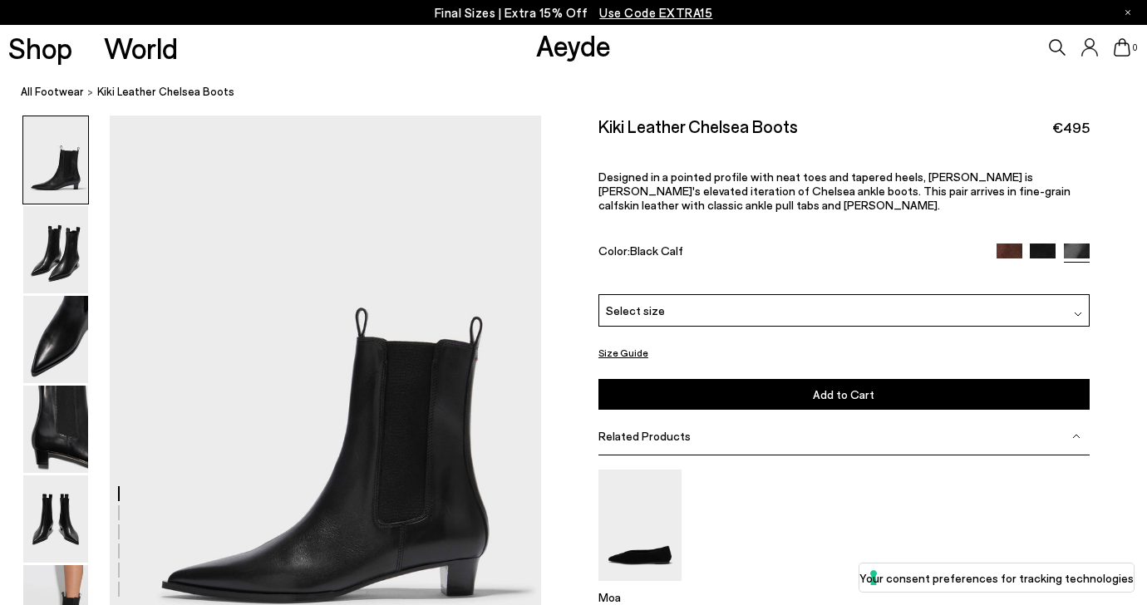
scroll to position [95, 0]
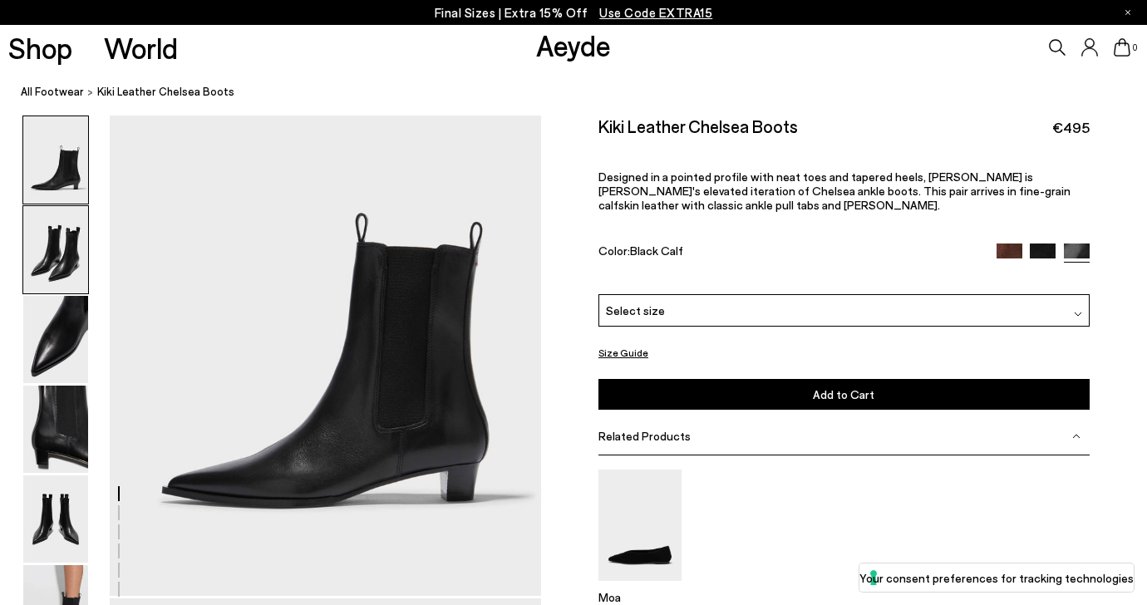
click at [73, 255] on img at bounding box center [55, 249] width 65 height 87
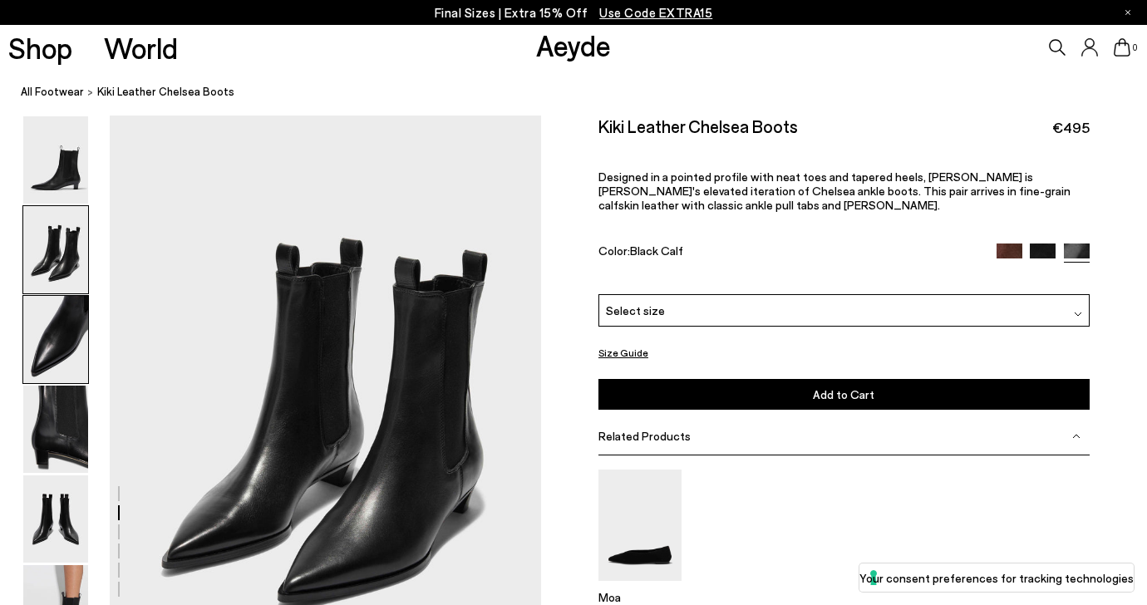
click at [71, 329] on img at bounding box center [55, 339] width 65 height 87
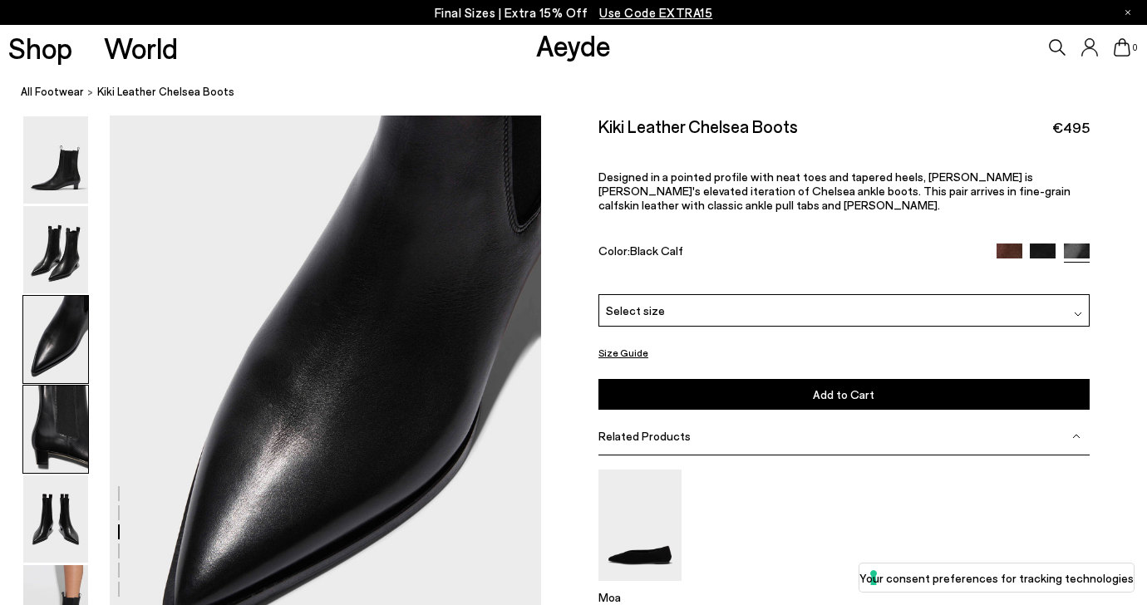
click at [74, 409] on img at bounding box center [55, 429] width 65 height 87
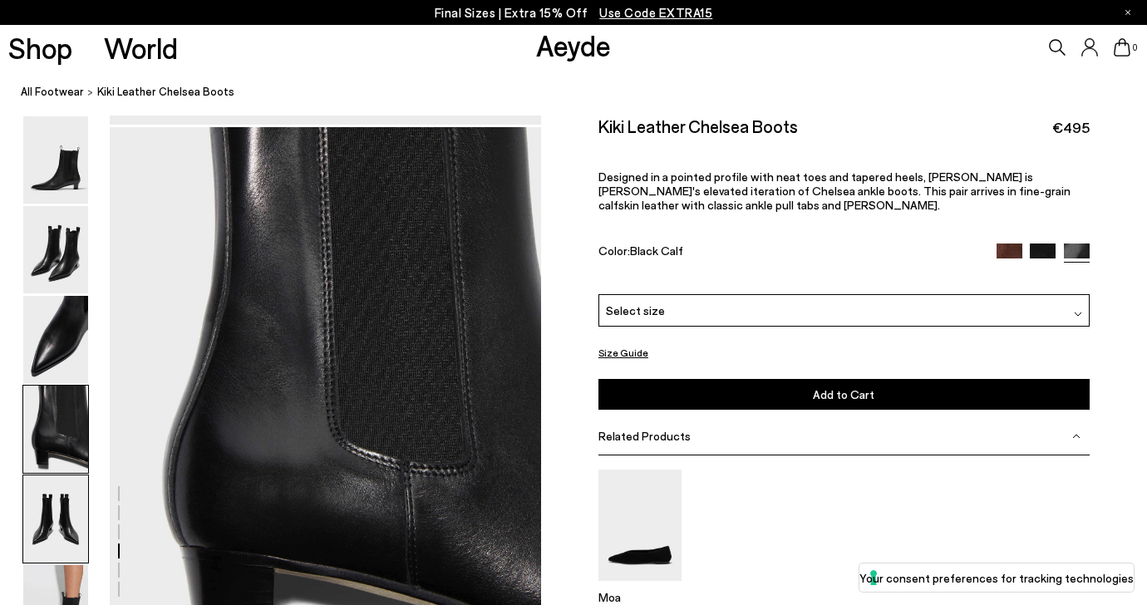
click at [70, 511] on img at bounding box center [55, 518] width 65 height 87
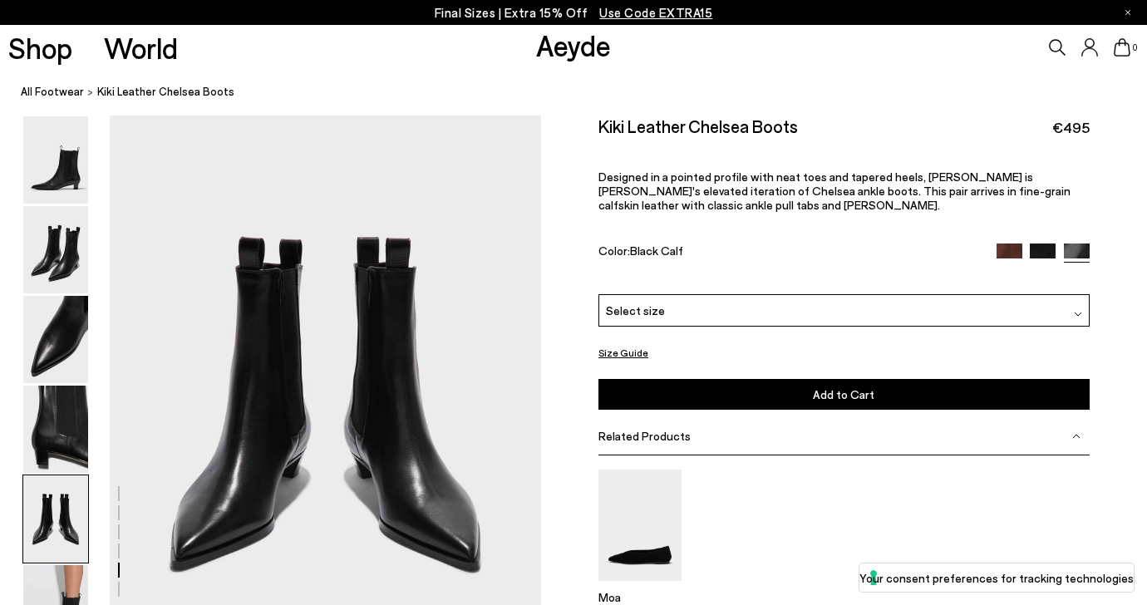
scroll to position [2311, 0]
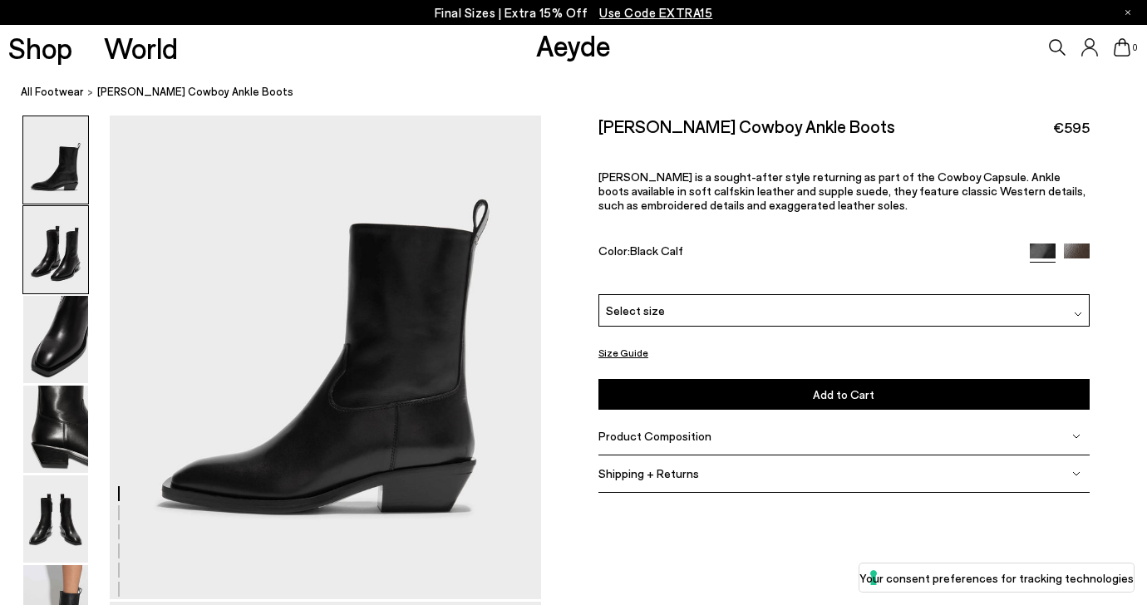
click at [73, 266] on img at bounding box center [55, 249] width 65 height 87
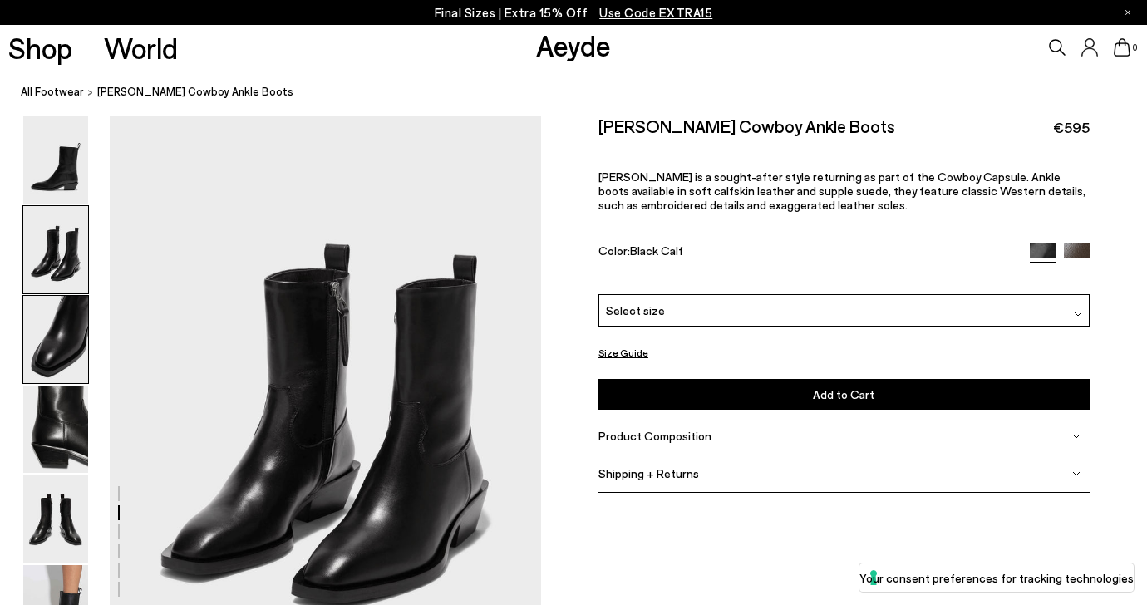
click at [67, 327] on img at bounding box center [55, 339] width 65 height 87
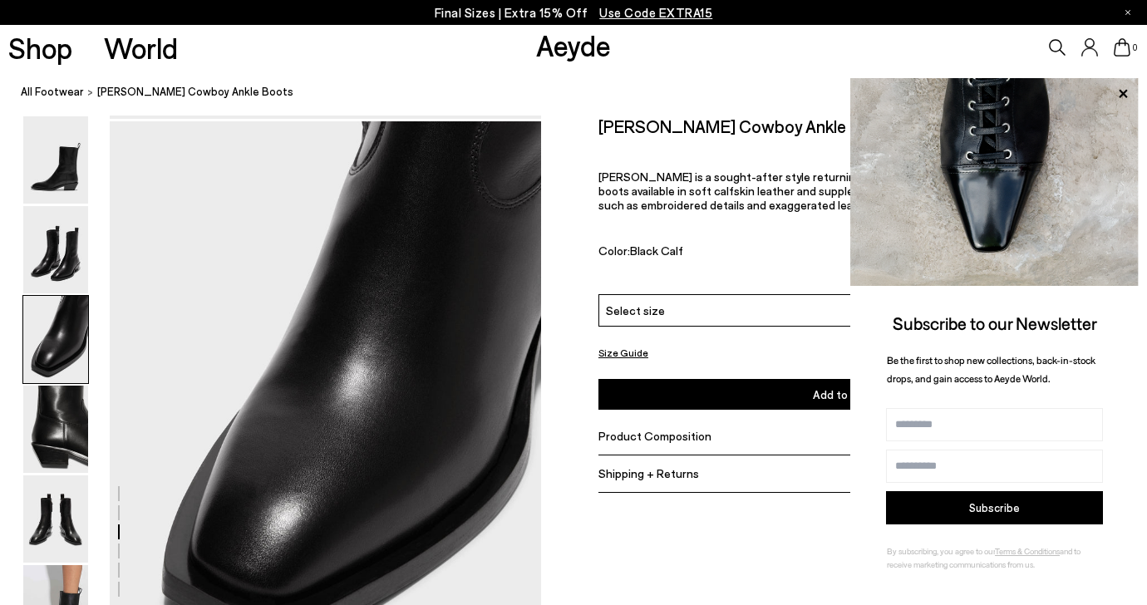
scroll to position [1157, 0]
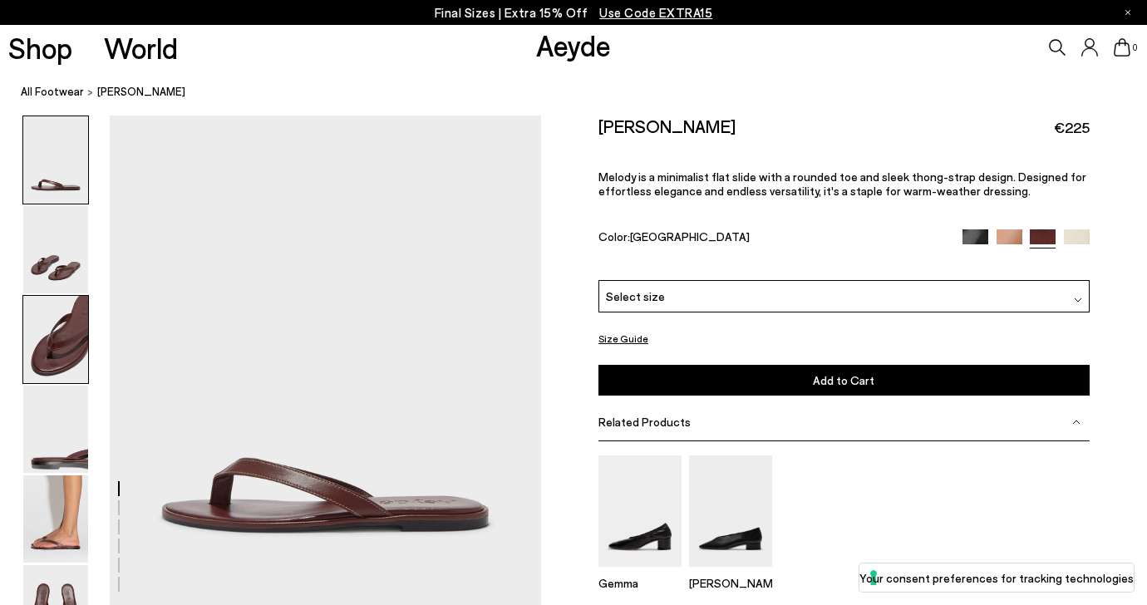
click at [76, 342] on img at bounding box center [55, 339] width 65 height 87
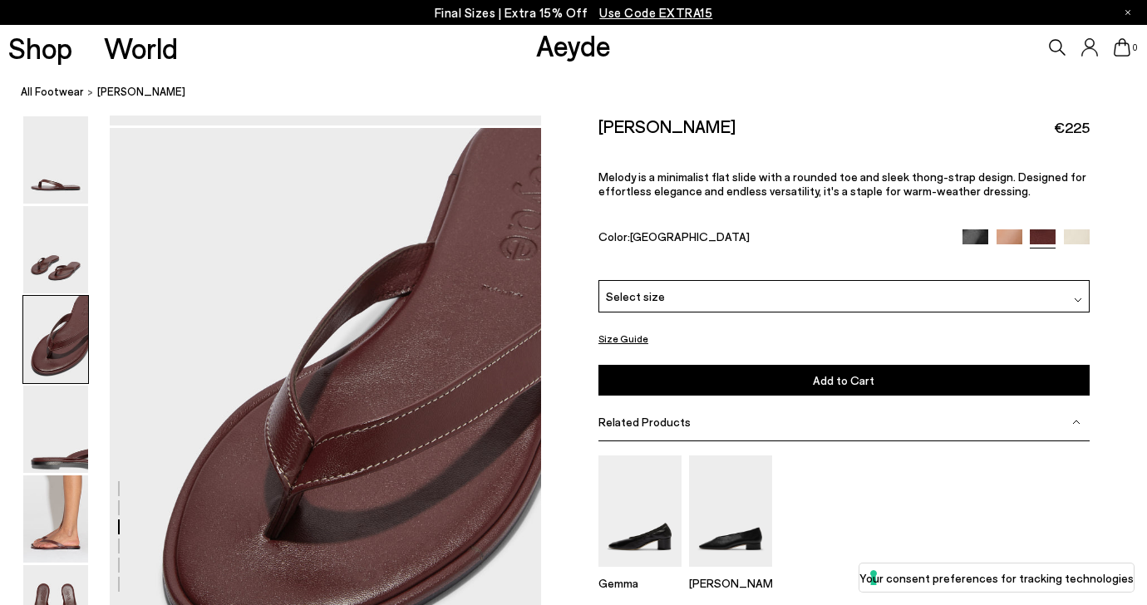
scroll to position [1071, 0]
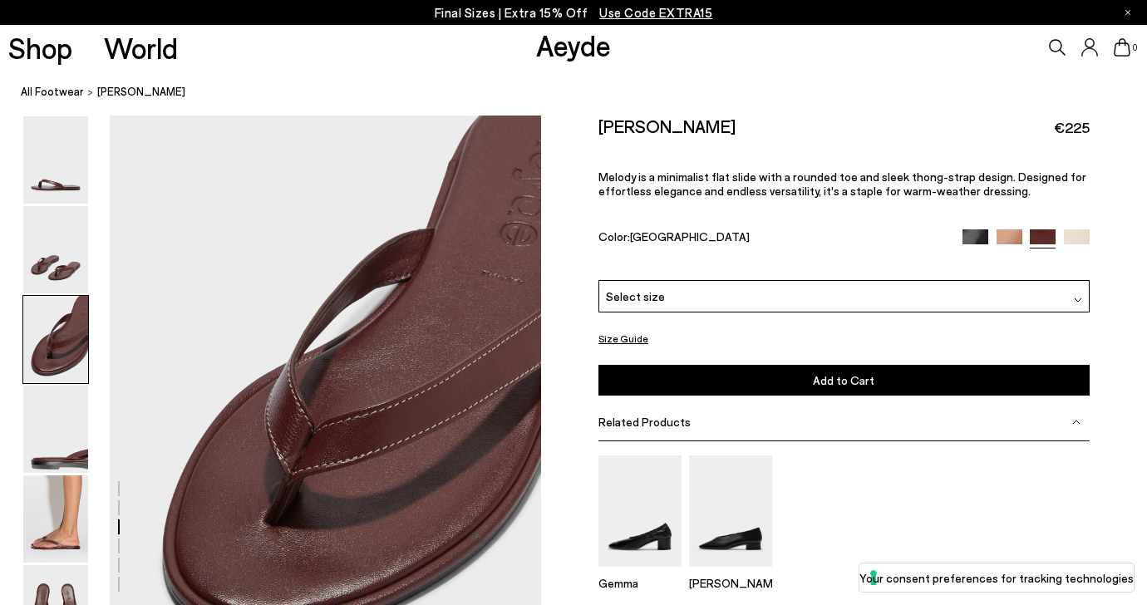
click at [1013, 229] on img at bounding box center [1009, 242] width 26 height 26
